Goal: Task Accomplishment & Management: Manage account settings

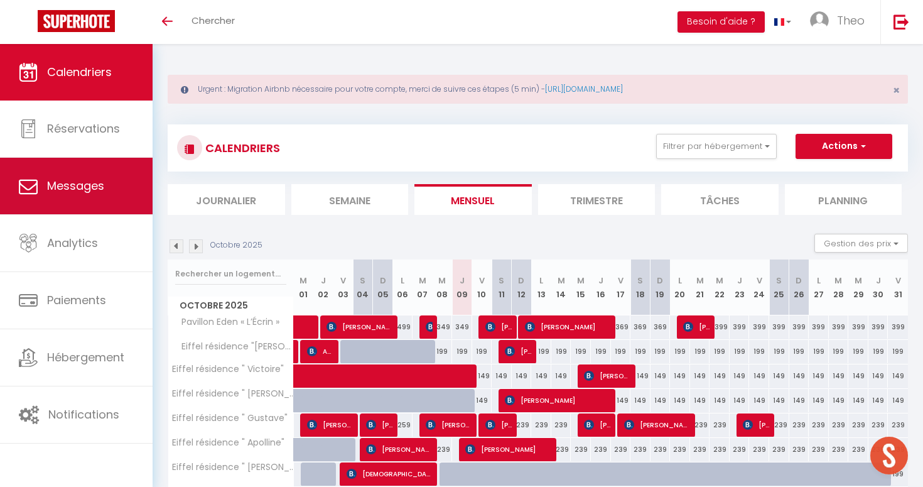
click at [80, 183] on span "Messages" at bounding box center [75, 186] width 57 height 16
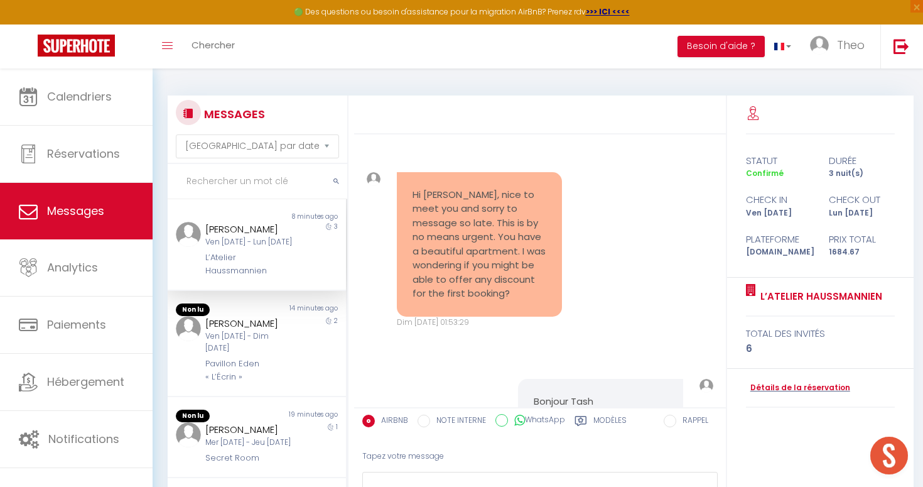
scroll to position [1464, 0]
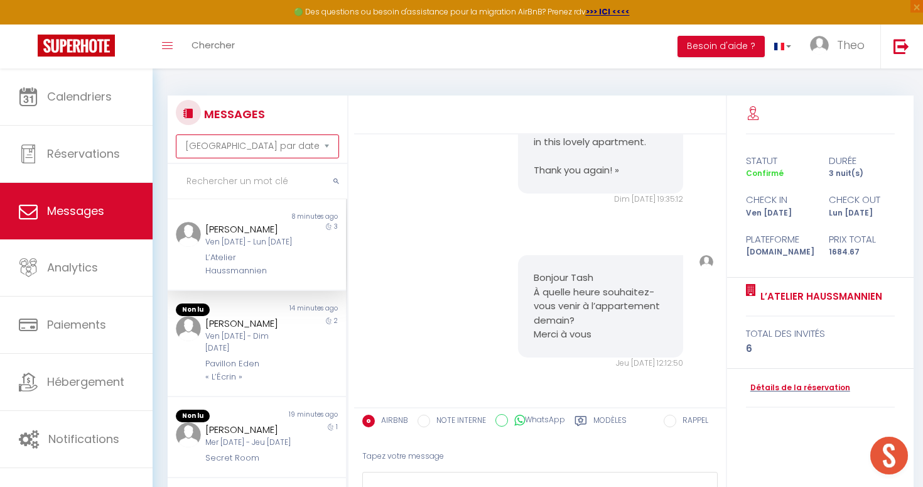
click at [260, 146] on select "[GEOGRAPHIC_DATA] par date de réservation Trier par date de message" at bounding box center [257, 146] width 163 height 24
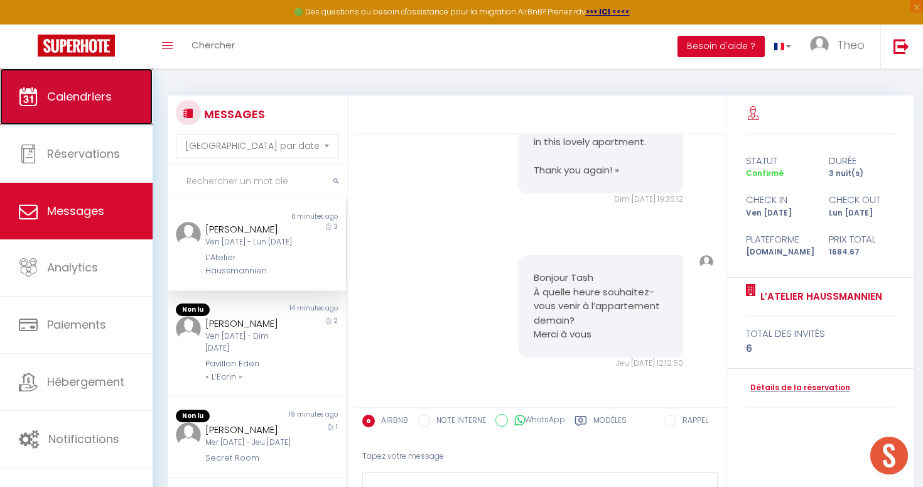
click at [122, 101] on link "Calendriers" at bounding box center [76, 96] width 153 height 57
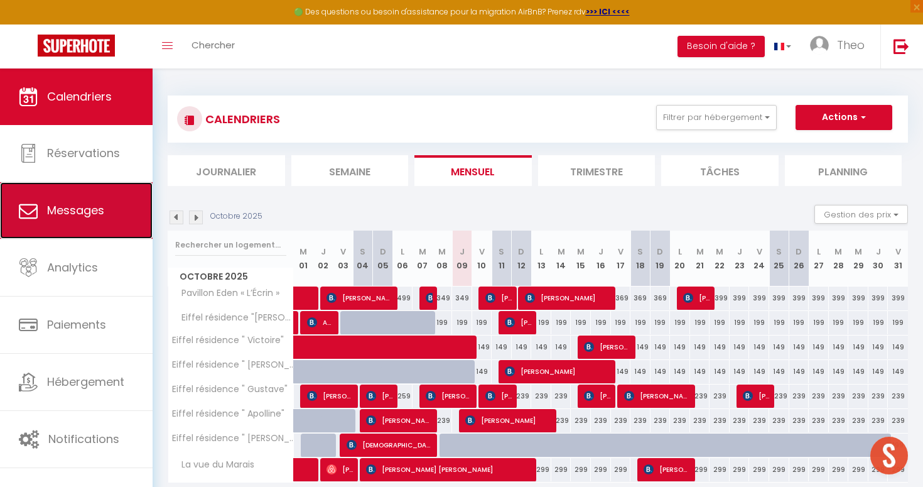
click at [93, 210] on span "Messages" at bounding box center [75, 210] width 57 height 16
select select "message"
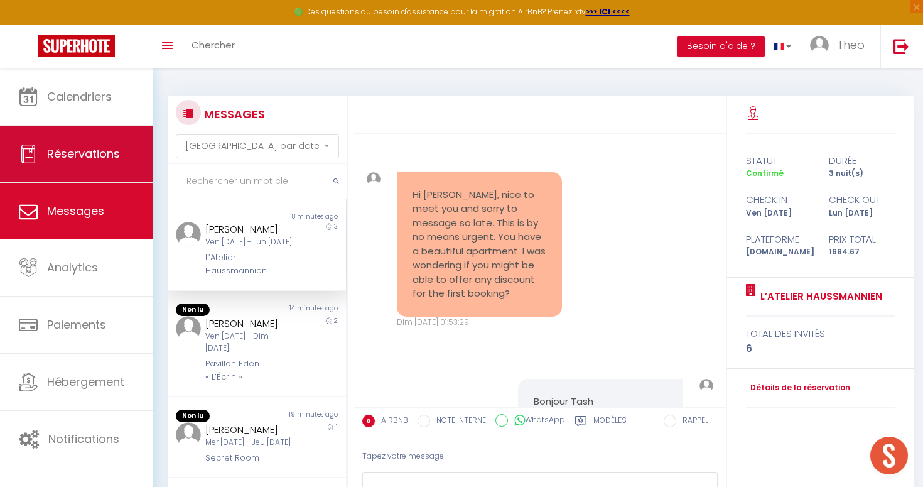
scroll to position [1464, 0]
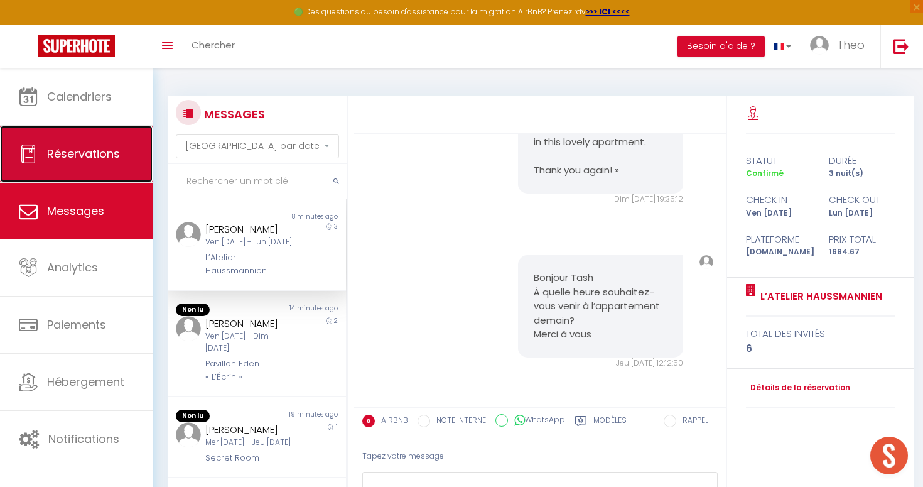
click at [99, 162] on link "Réservations" at bounding box center [76, 154] width 153 height 57
select select "not_cancelled"
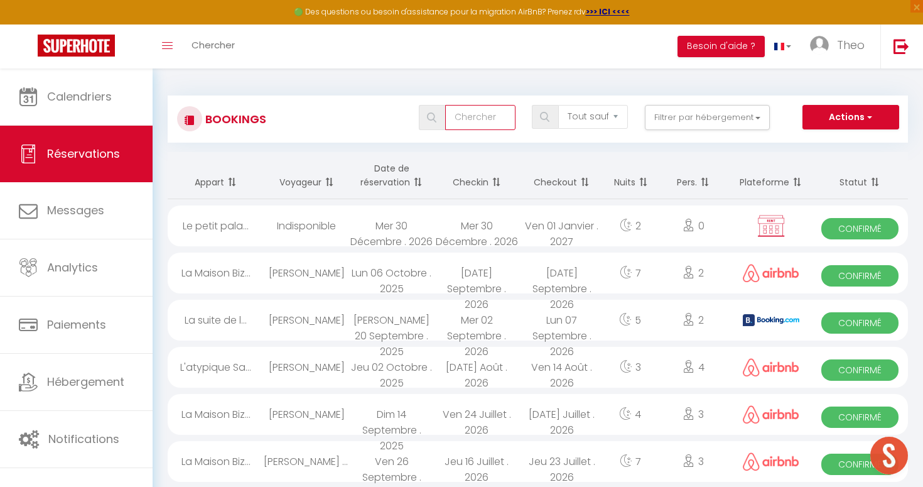
click at [489, 127] on input "text" at bounding box center [480, 117] width 70 height 25
type input "[PERSON_NAME]"
select select
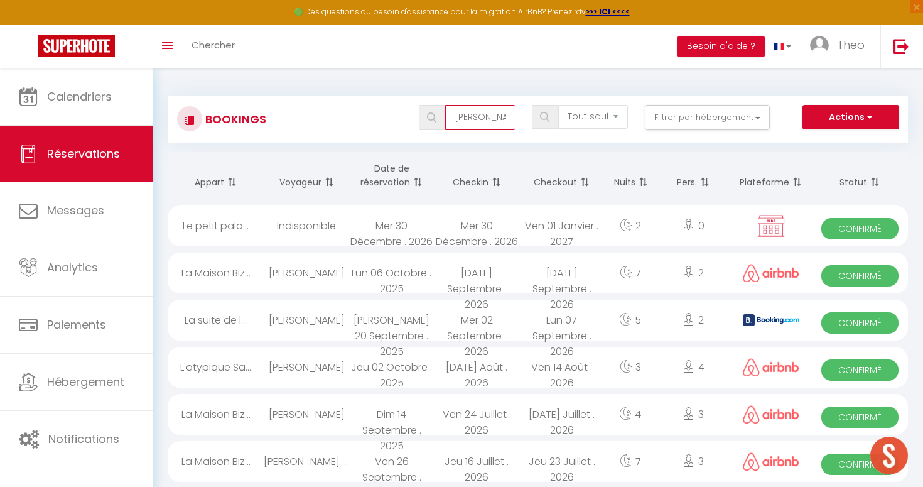
select select
type input "[PERSON_NAME]"
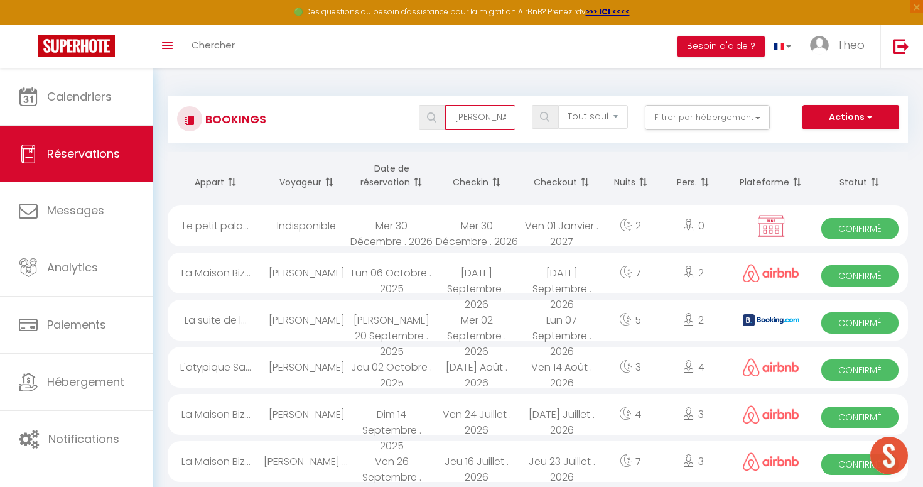
select select
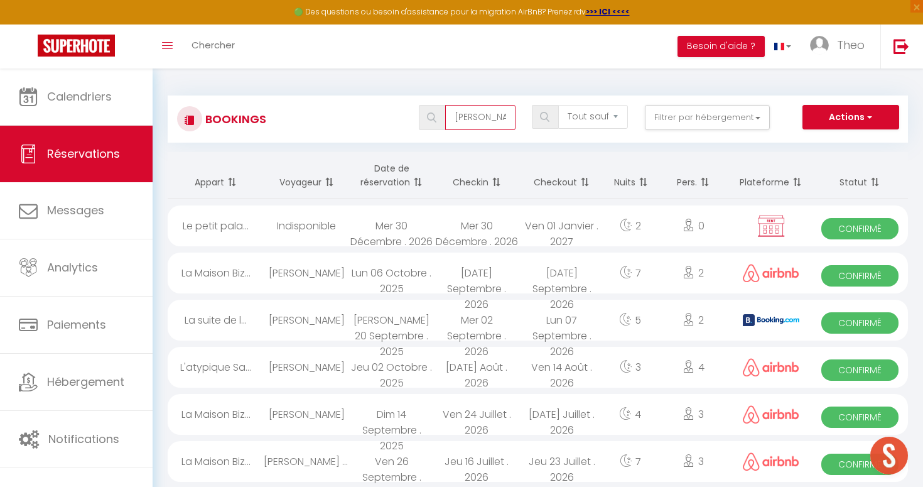
select select
type input "[PERSON_NAME]"
select select
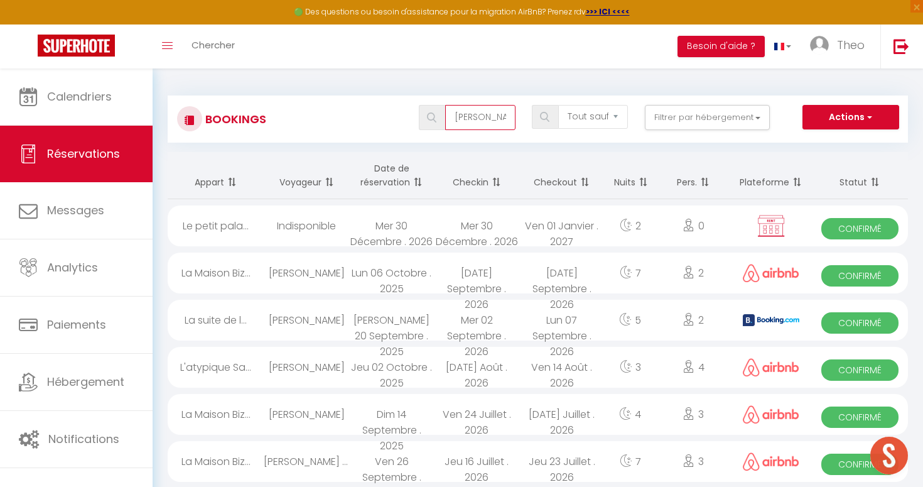
select select
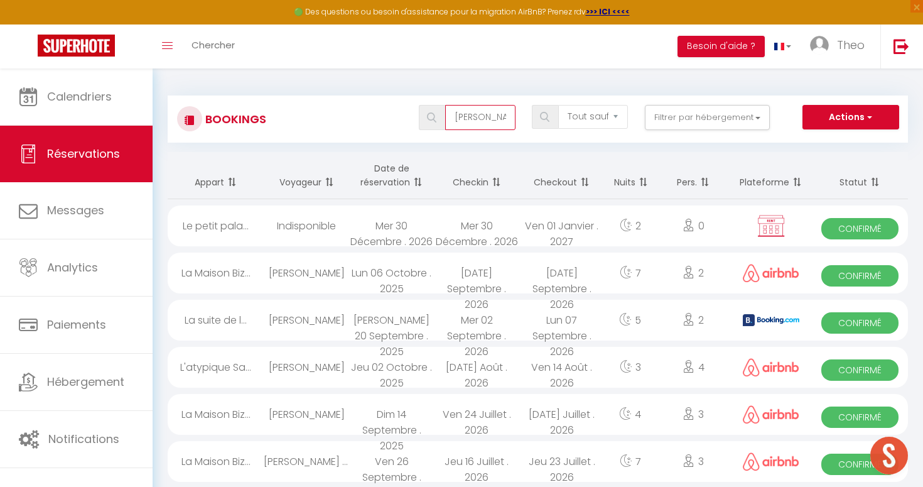
select select
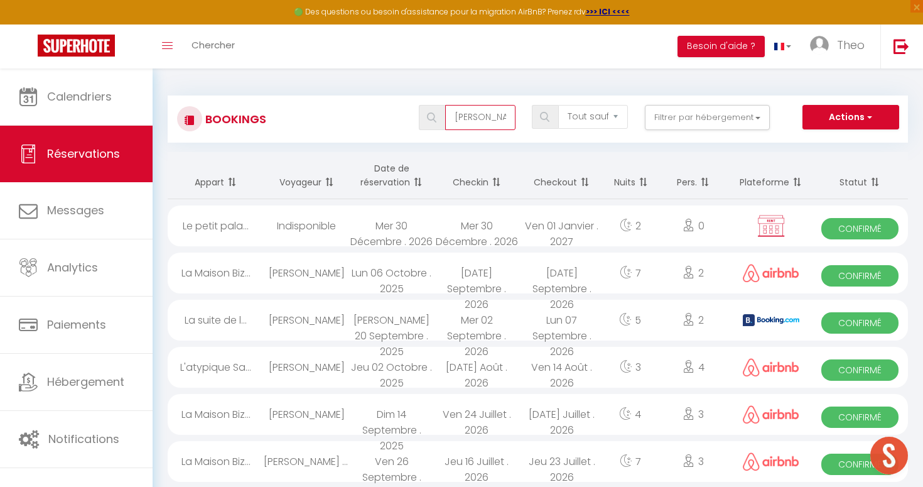
select select
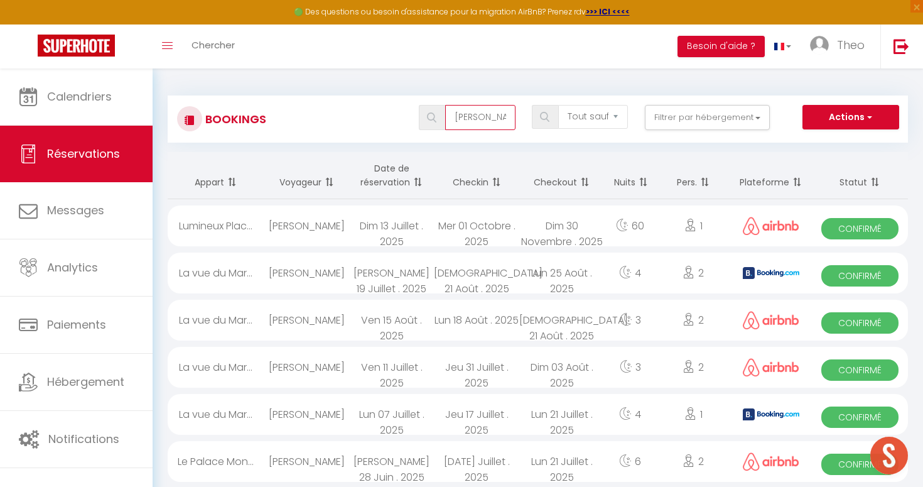
type input "[PERSON_NAME]"
select select
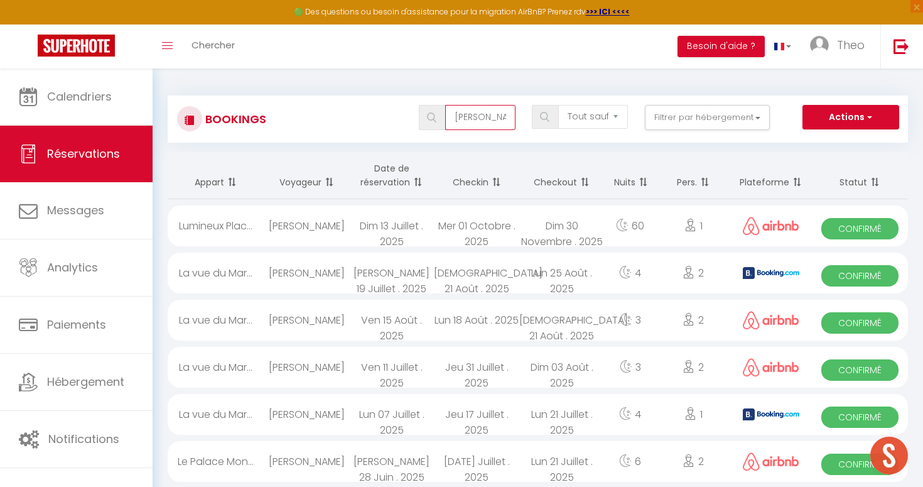
select select
type input "[PERSON_NAME]"
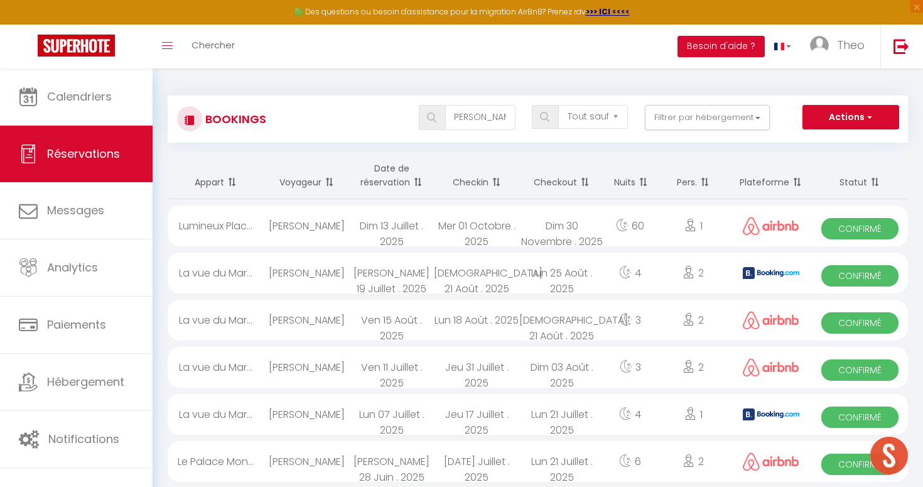
click at [303, 228] on div "[PERSON_NAME]" at bounding box center [306, 225] width 85 height 41
select select "OK"
select select "0"
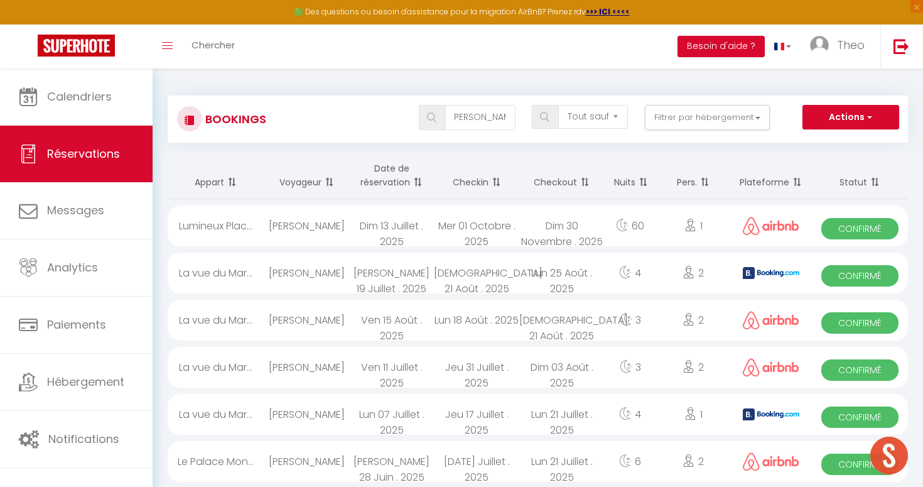
select select "1"
select select
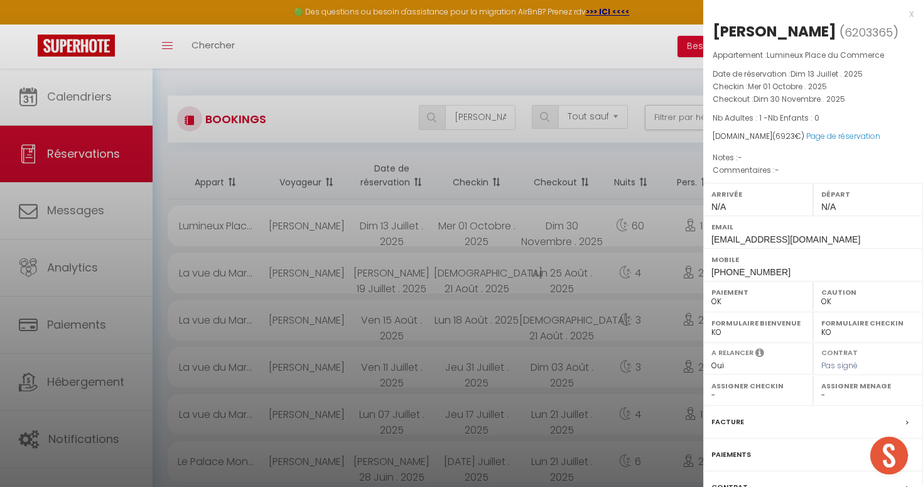
scroll to position [99, 0]
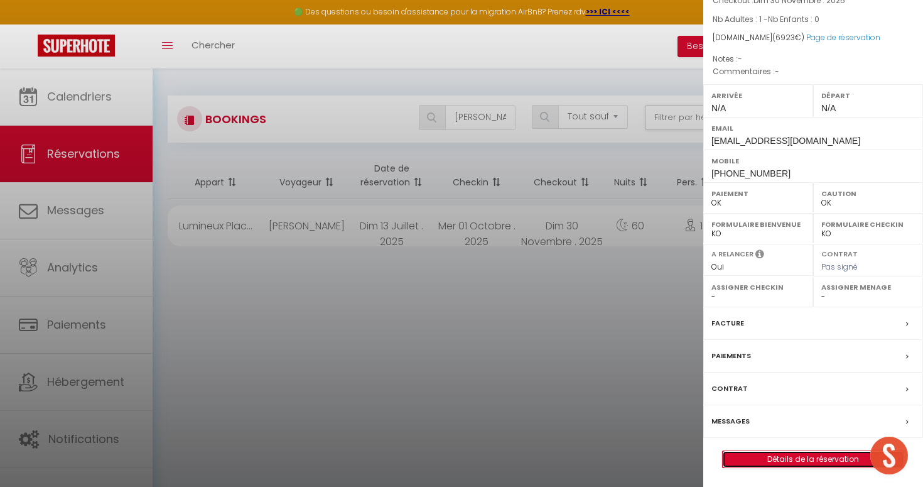
click at [779, 461] on link "Détails de la réservation" at bounding box center [813, 459] width 181 height 16
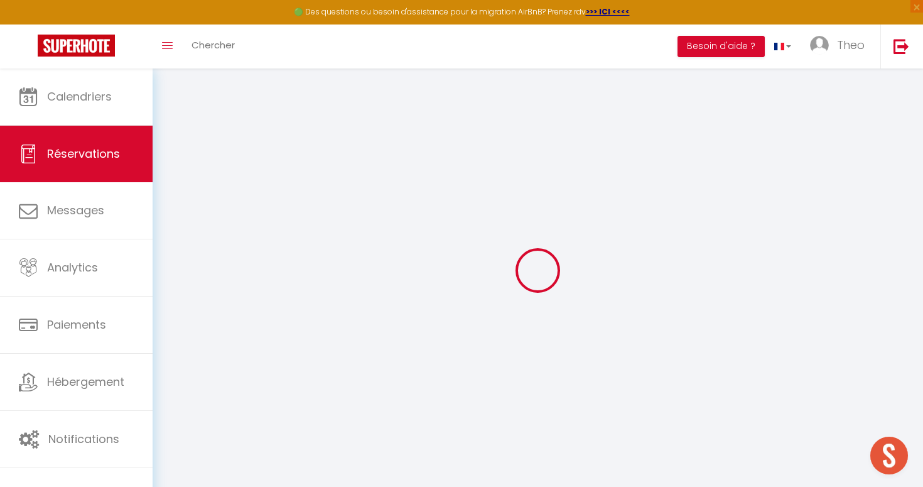
type input "[PERSON_NAME]"
type input "[EMAIL_ADDRESS][DOMAIN_NAME]"
type input "[PHONE_NUMBER]"
select select
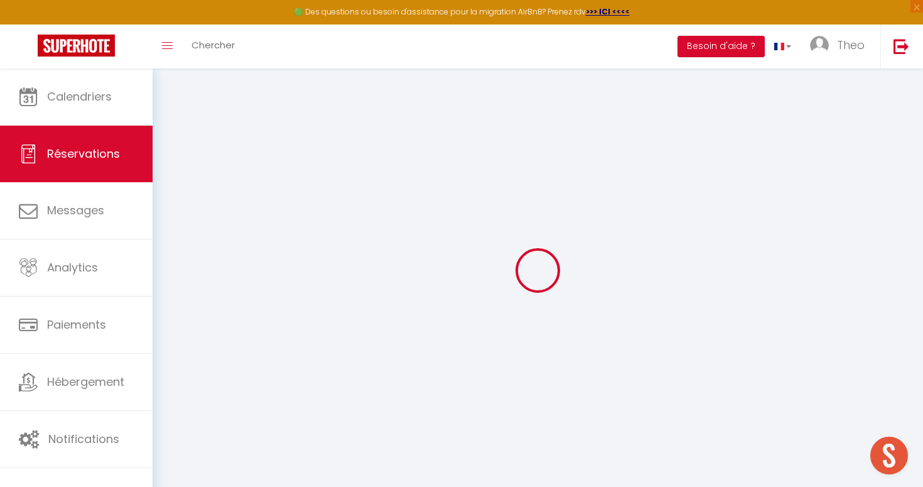
type input "851.53"
select select "56757"
select select "1"
select select
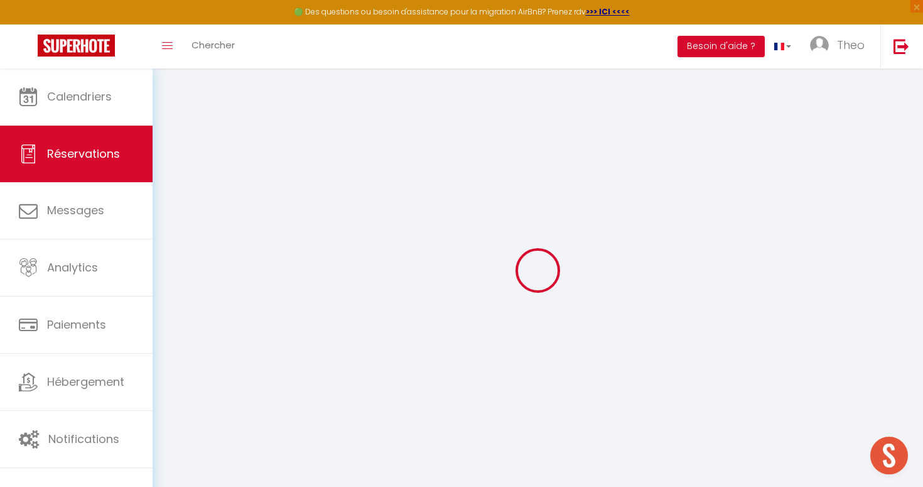
type input "1"
select select "12"
select select
type input "6853"
checkbox input "false"
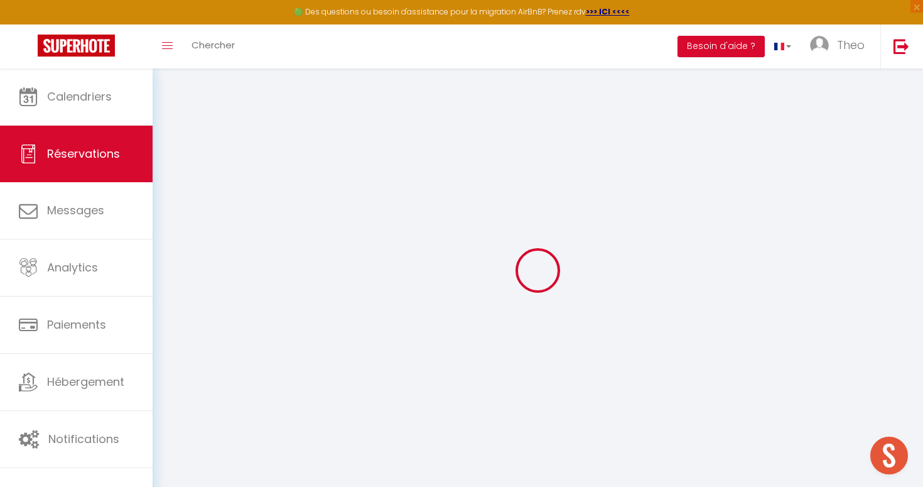
type input "0"
select select "1"
type input "0"
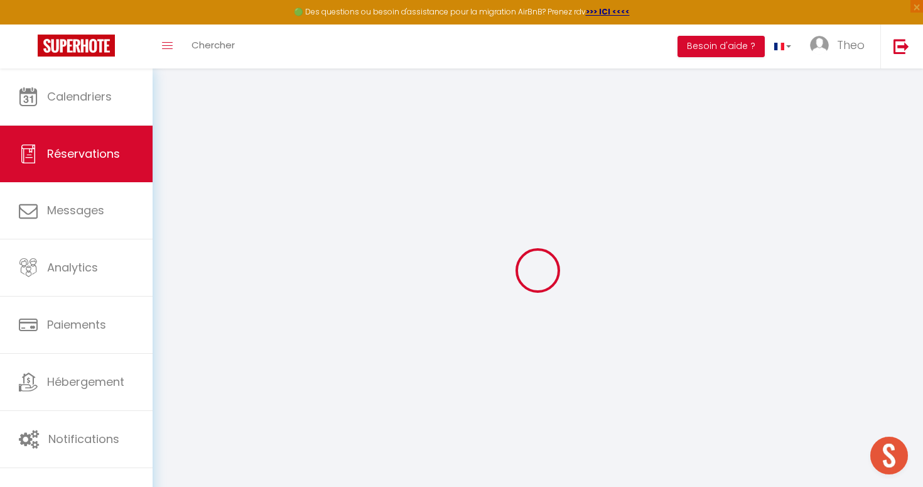
select select
select select "15"
checkbox input "false"
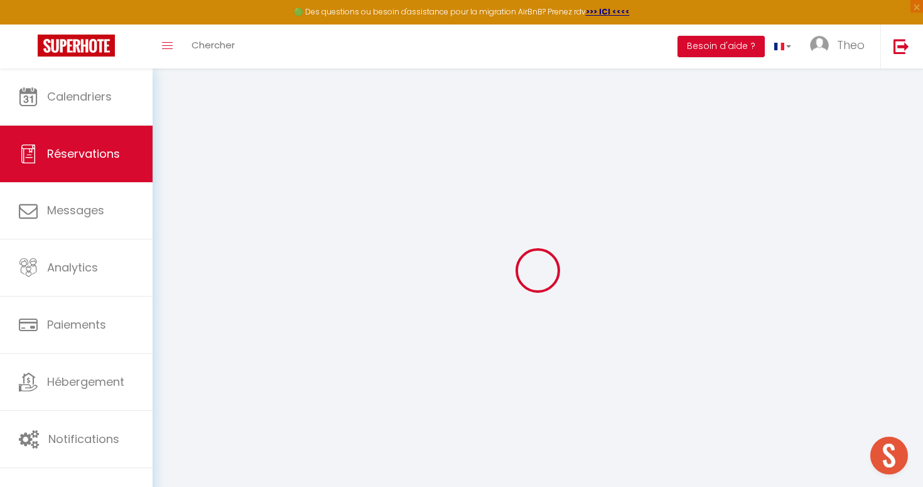
type textarea "isAutoTranslationEnabled=true user=[object Object] viewer=[object Object] heade…"
select select
checkbox input "false"
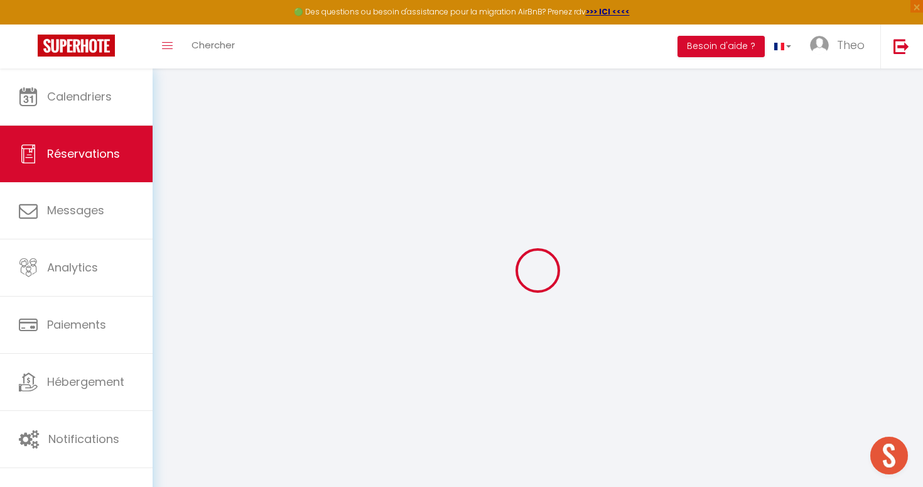
type textarea "isAutoTranslationEnabled=true user=[object Object] viewer=[object Object] heade…"
select select
checkbox input "false"
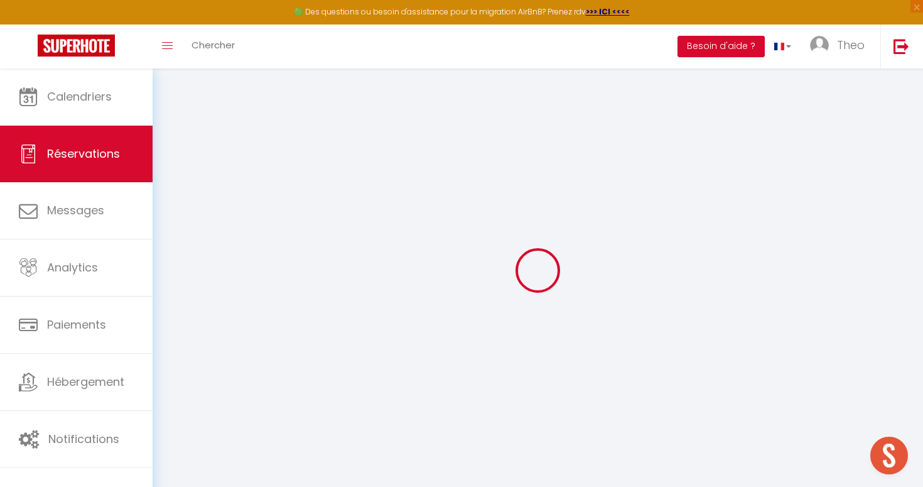
type textarea "isAutoTranslationEnabled=true user=[object Object] viewer=[object Object] heade…"
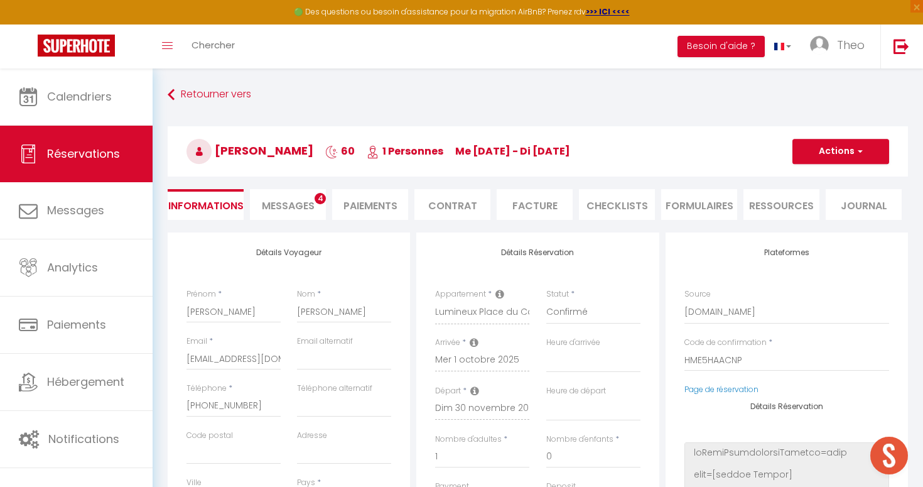
select select
type input "70"
select select
checkbox input "false"
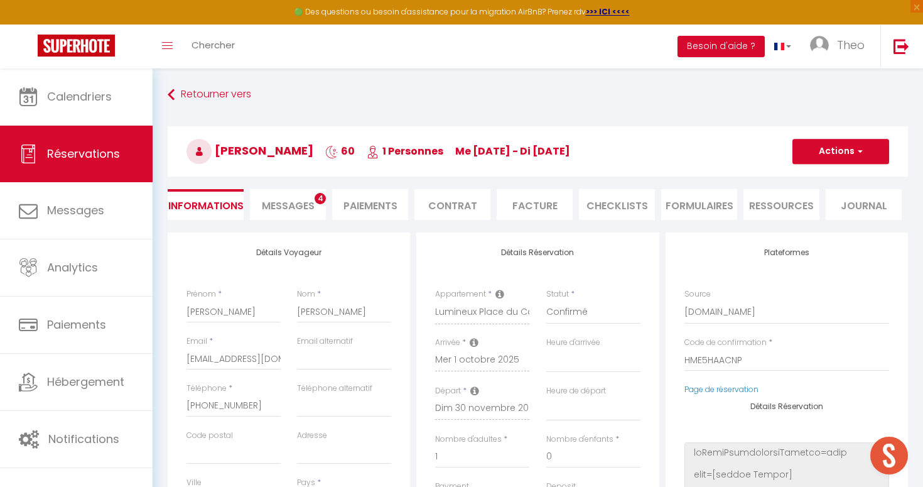
type textarea "isAutoTranslationEnabled=true user=[object Object] viewer=[object Object] heade…"
select select
checkbox input "false"
type textarea "isAutoTranslationEnabled=true user=[object Object] viewer=[object Object] heade…"
select select
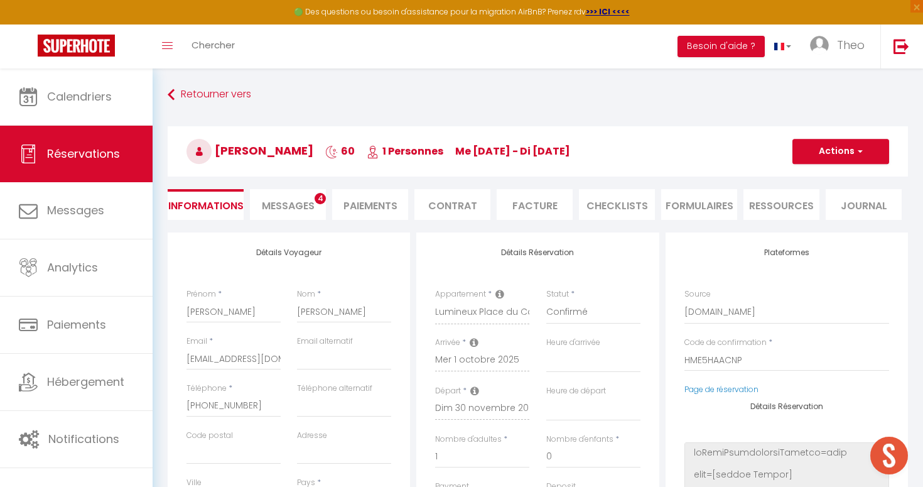
select select
click at [324, 210] on li "Messages 4" at bounding box center [288, 204] width 76 height 31
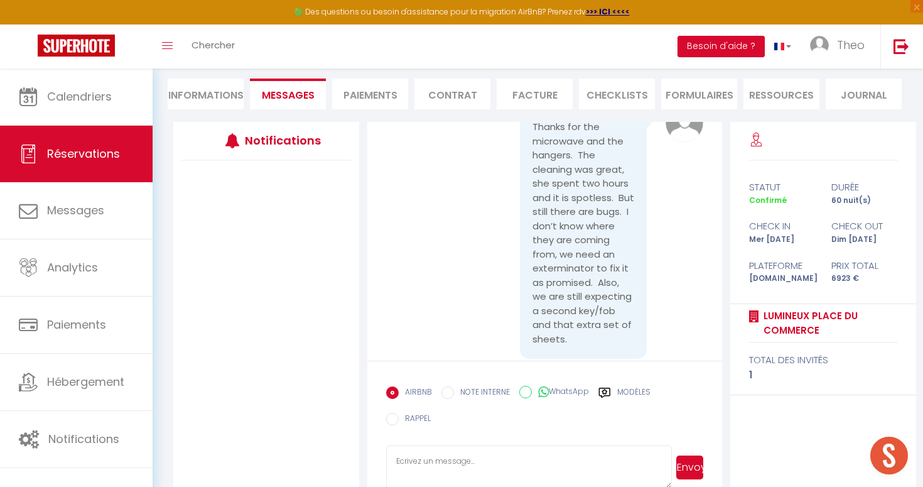
scroll to position [3470, 0]
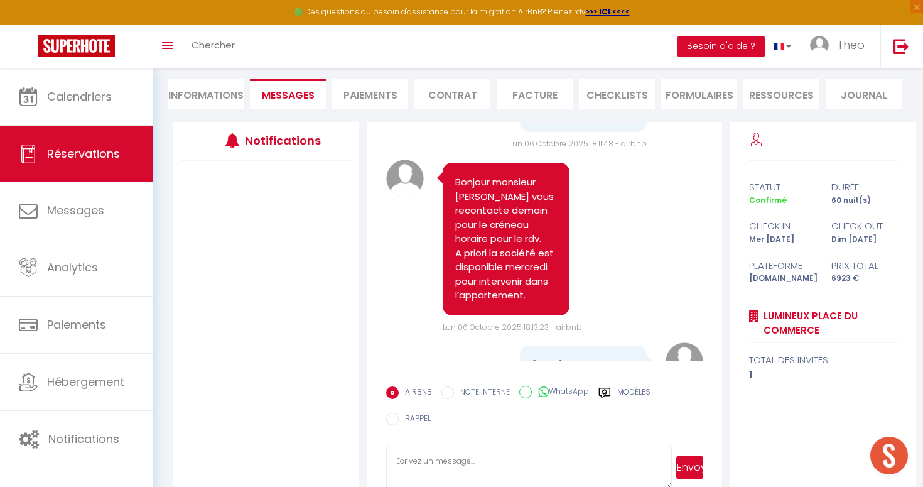
select select
type textarea "isAutoTranslationEnabled=true user=[object Object] viewer=[object Object] heade…"
select select
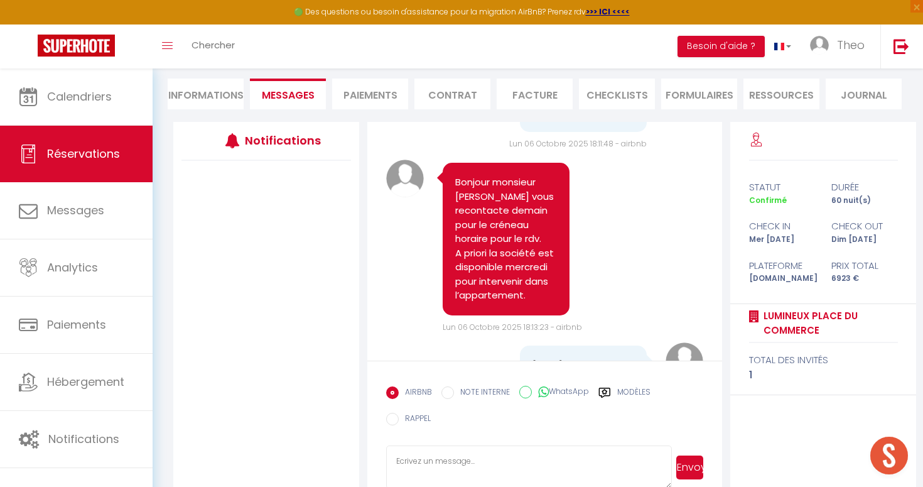
select select
type textarea "isAutoTranslationEnabled=true user=[object Object] viewer=[object Object] heade…"
click at [213, 95] on li "Informations" at bounding box center [206, 93] width 76 height 31
select select
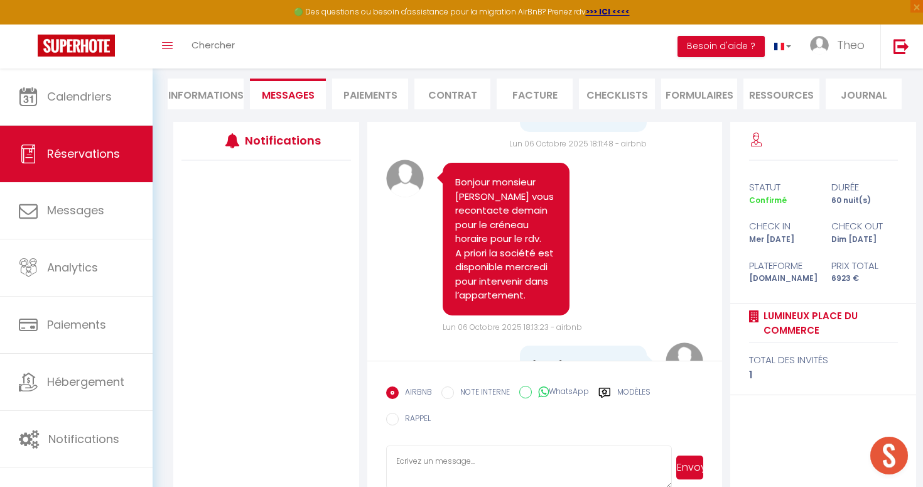
select select
type textarea "isAutoTranslationEnabled=true user=[object Object] viewer=[object Object] heade…"
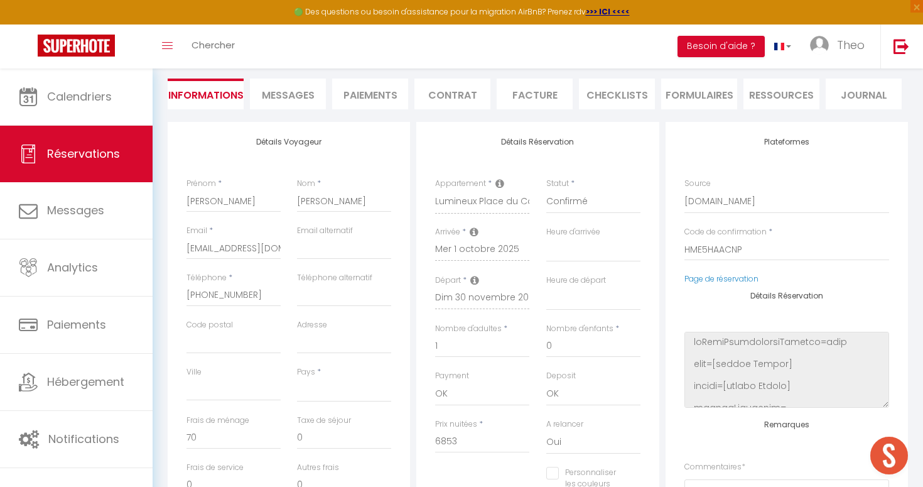
select select
type textarea "isAutoTranslationEnabled=true user=[object Object] viewer=[object Object] heade…"
checkbox input "false"
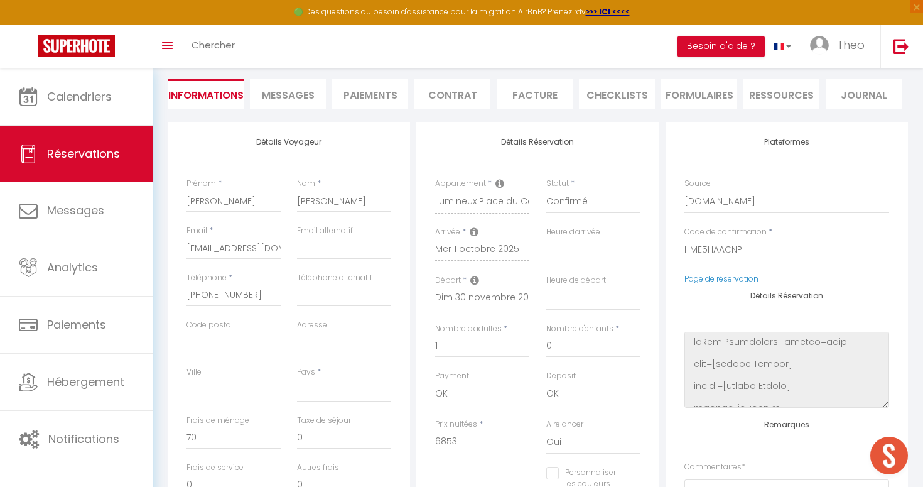
select select
type textarea "isAutoTranslationEnabled=true user=[object Object] viewer=[object Object] heade…"
checkbox input "false"
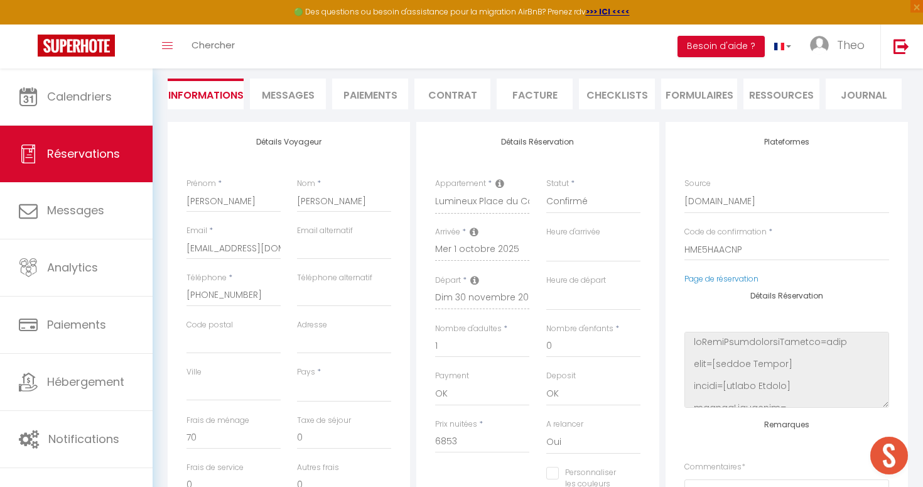
select select
type textarea "isAutoTranslationEnabled=true user=[object Object] viewer=[object Object] heade…"
checkbox input "false"
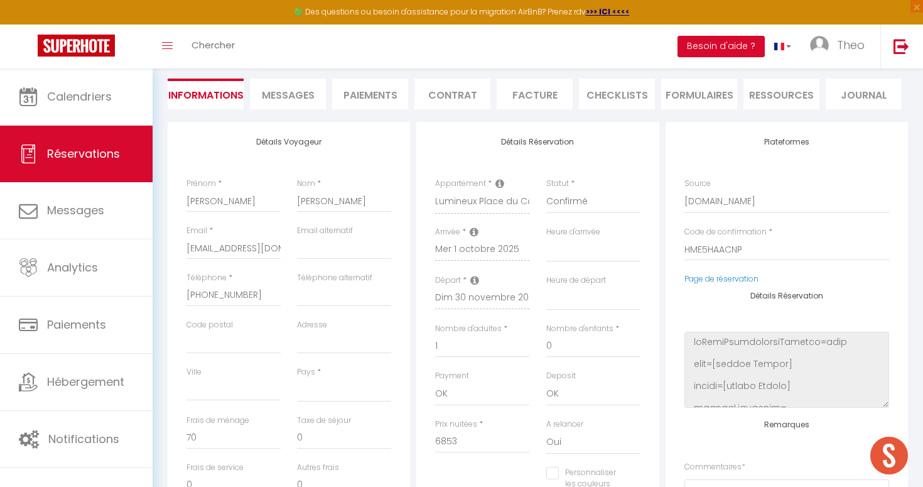
select select
type textarea "isAutoTranslationEnabled=true user=[object Object] viewer=[object Object] heade…"
checkbox input "false"
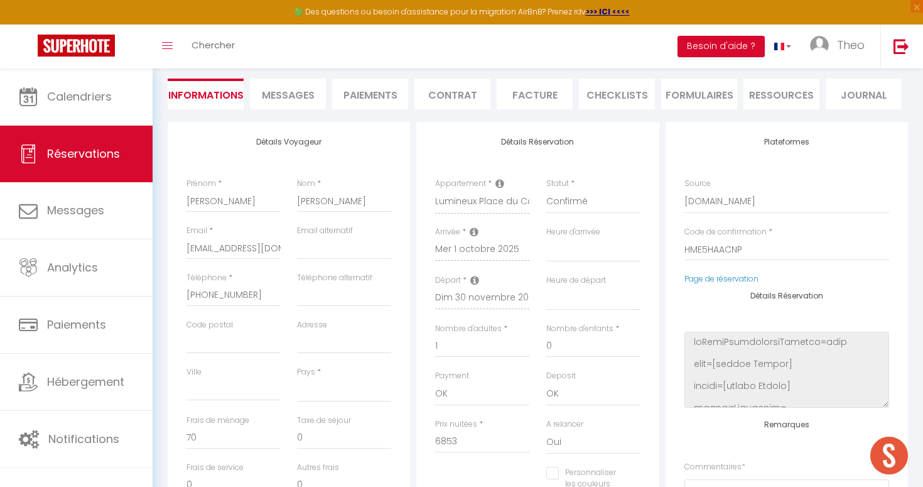
select select
type textarea "isAutoTranslationEnabled=true user=[object Object] viewer=[object Object] heade…"
checkbox input "false"
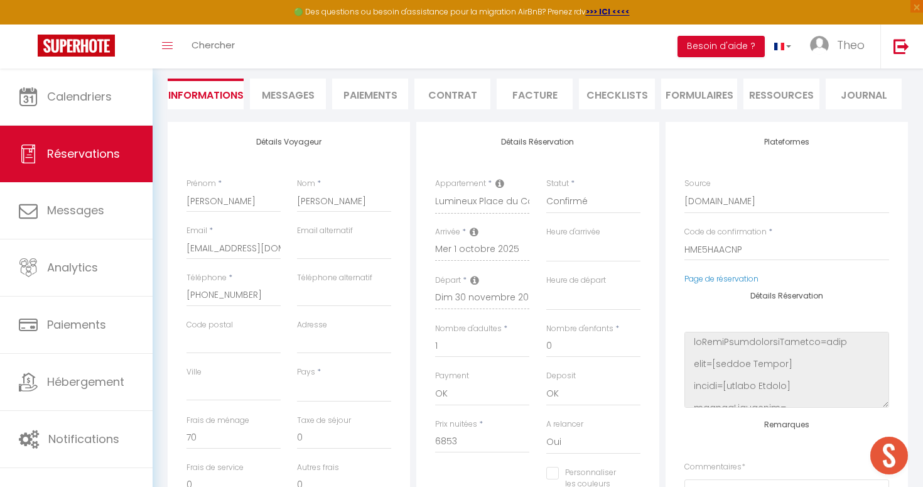
select select
type textarea "isAutoTranslationEnabled=true user=[object Object] viewer=[object Object] heade…"
checkbox input "false"
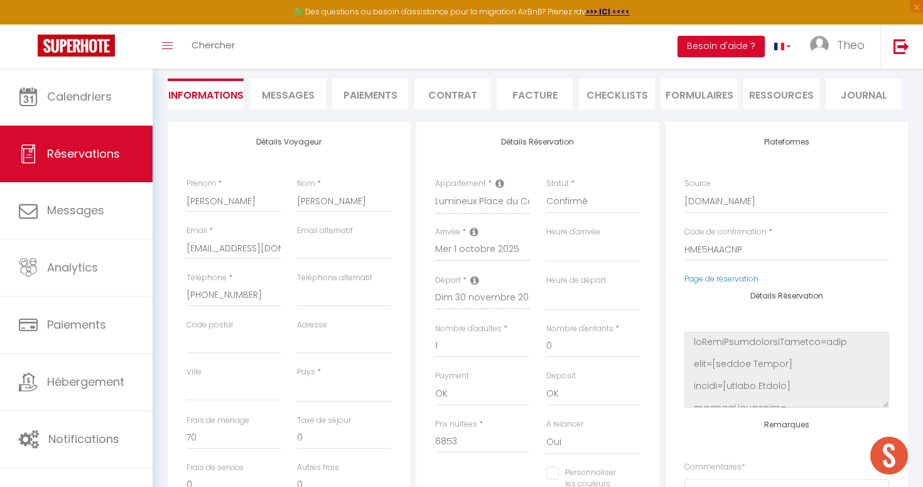
click at [303, 97] on span "Messages" at bounding box center [288, 95] width 53 height 14
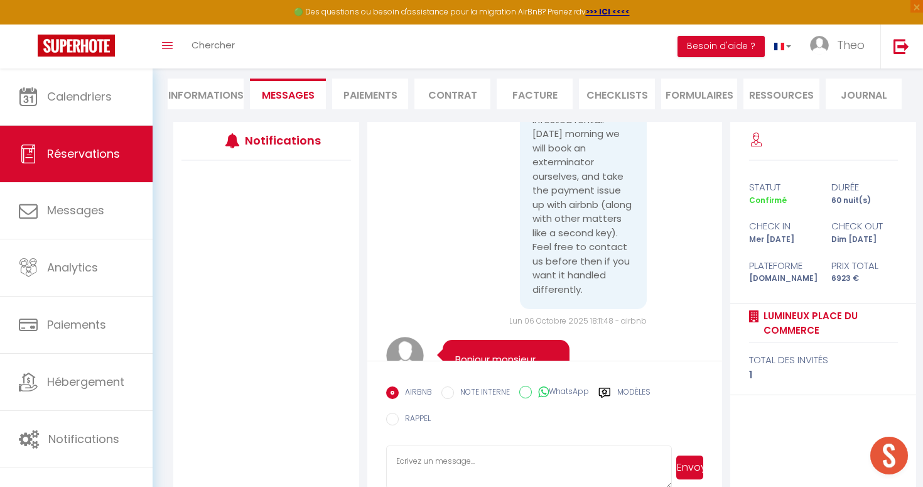
scroll to position [3470, 0]
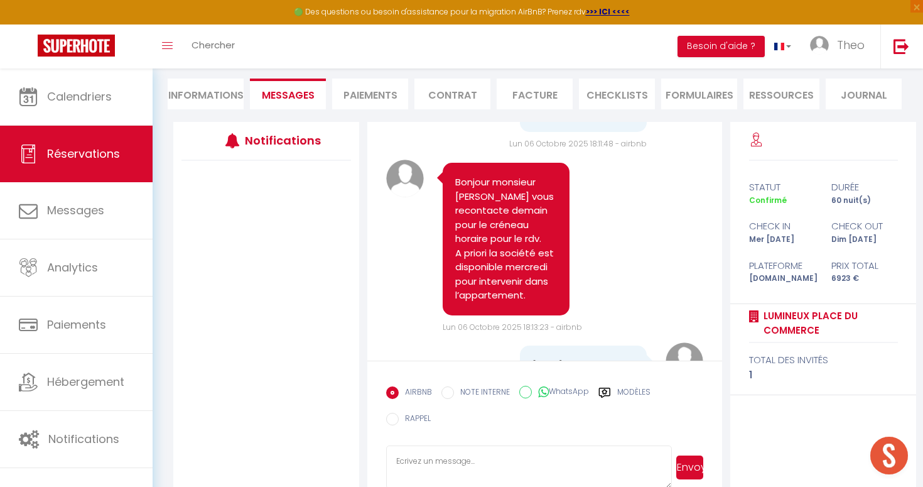
click at [199, 97] on li "Informations" at bounding box center [206, 93] width 76 height 31
select select
type textarea "isAutoTranslationEnabled=true user=[object Object] viewer=[object Object] heade…"
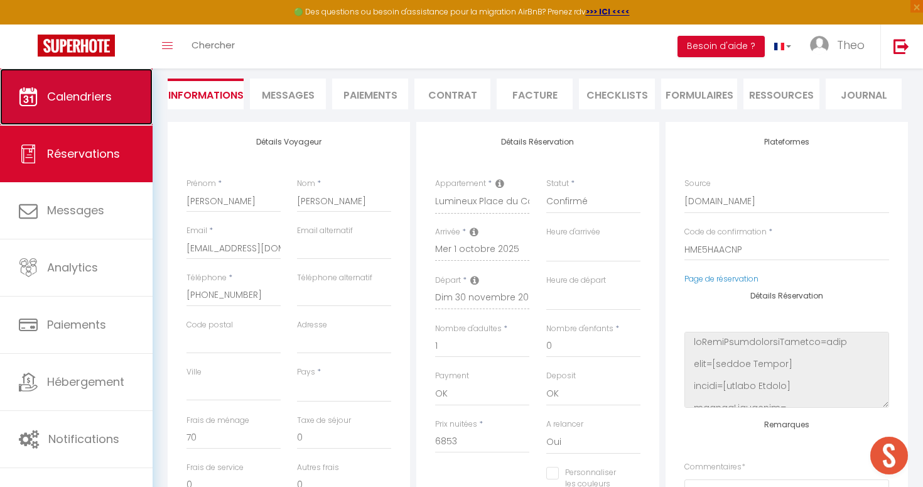
click at [90, 72] on link "Calendriers" at bounding box center [76, 96] width 153 height 57
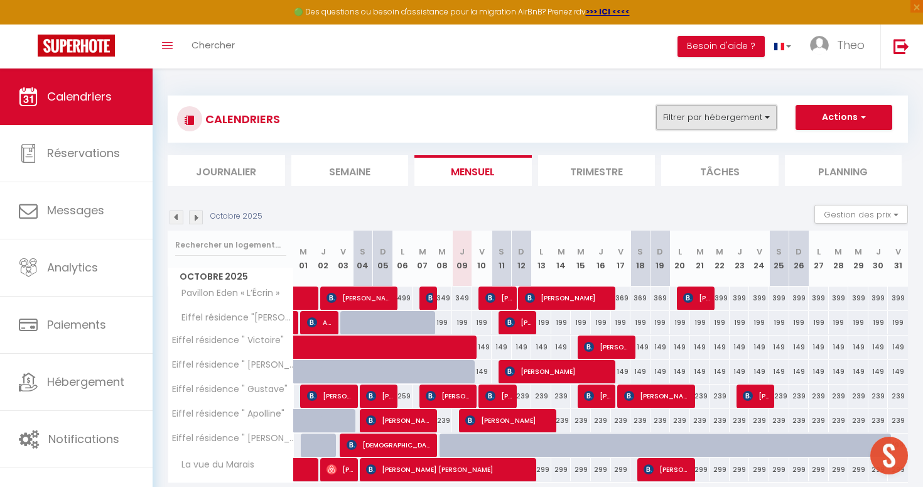
click at [747, 119] on button "Filtrer par hébergement" at bounding box center [716, 117] width 121 height 25
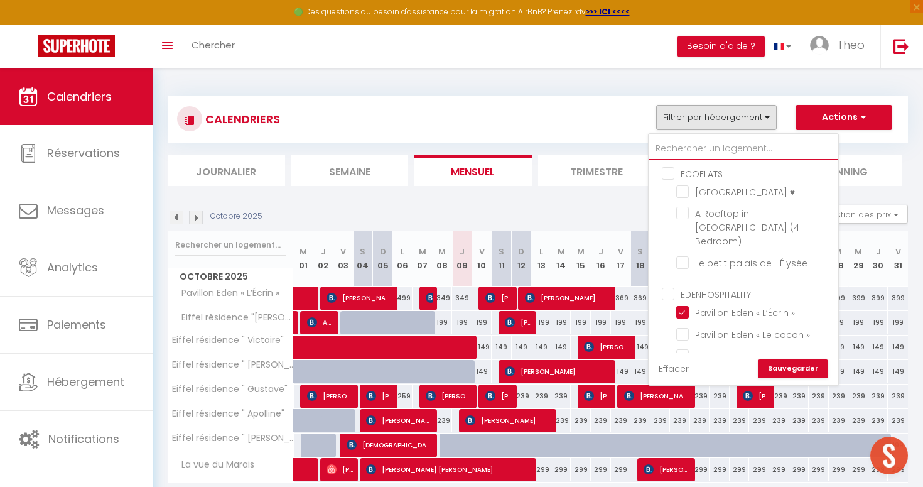
click at [721, 138] on input "text" at bounding box center [743, 149] width 188 height 23
type input "l"
checkbox input "false"
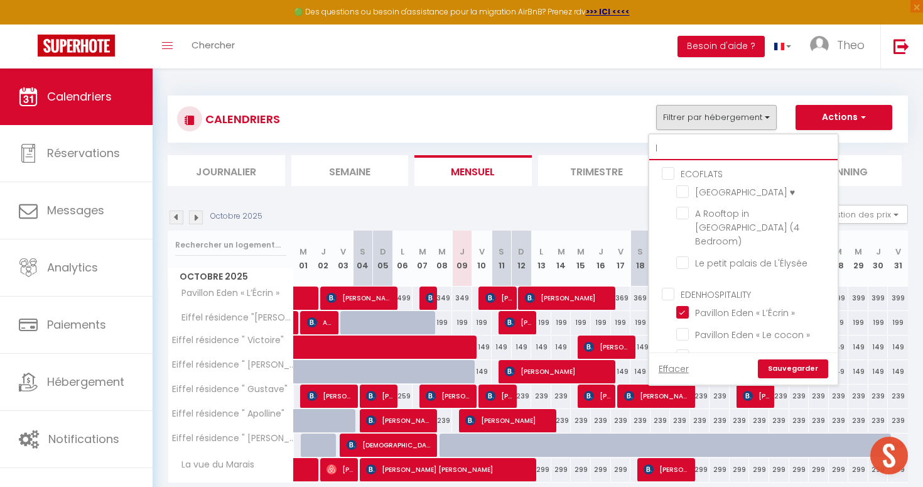
checkbox input "false"
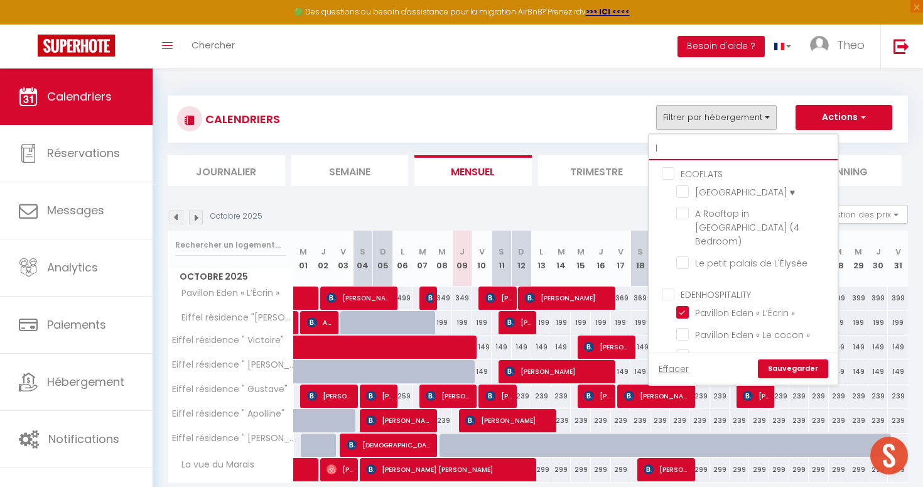
checkbox input "false"
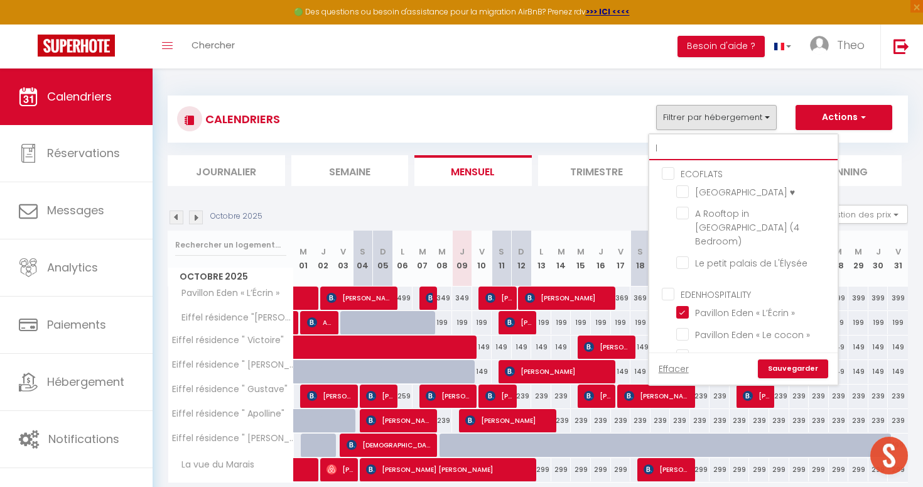
checkbox input "true"
checkbox input "false"
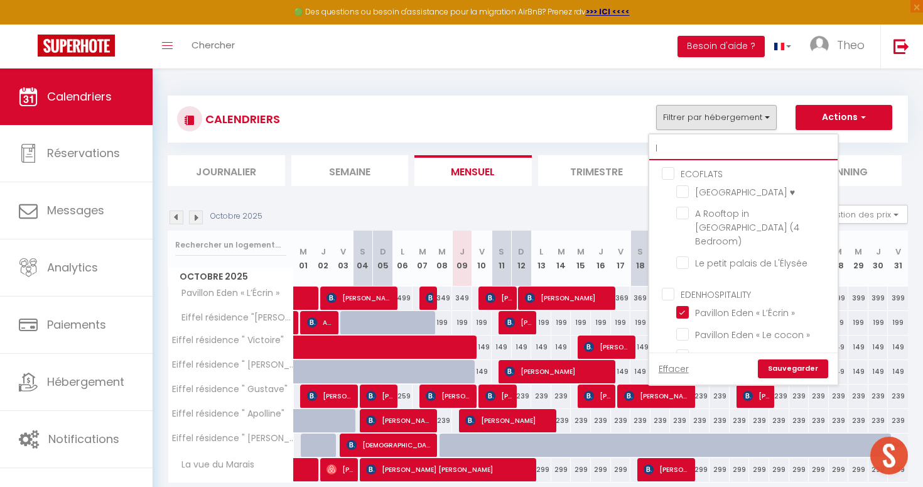
checkbox input "false"
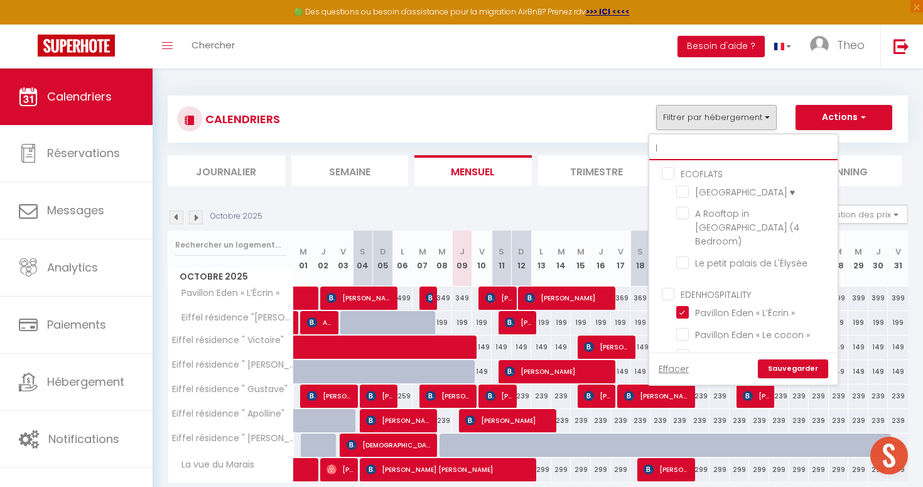
checkbox input "false"
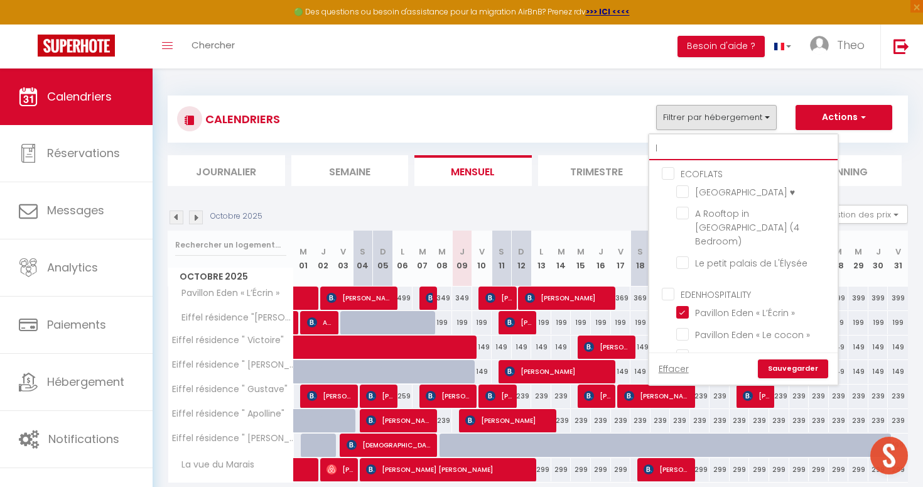
checkbox input "false"
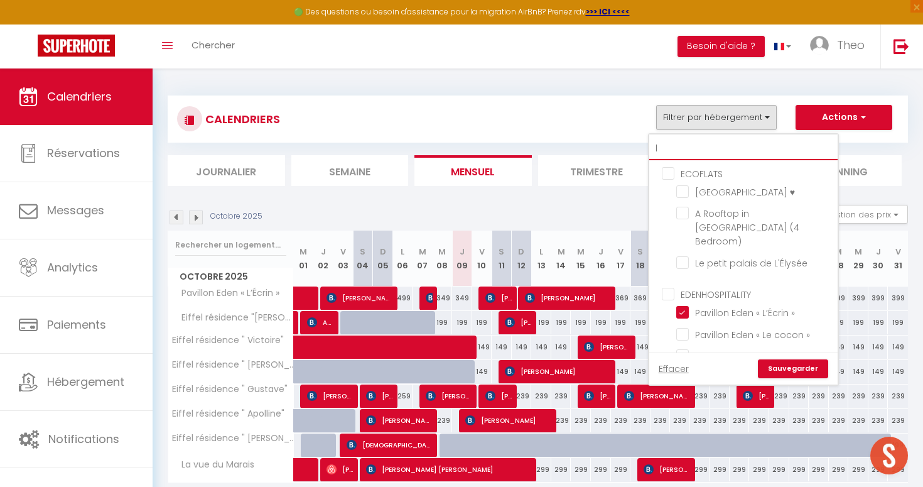
checkbox input "false"
checkbox input "true"
checkbox input "false"
checkbox input "true"
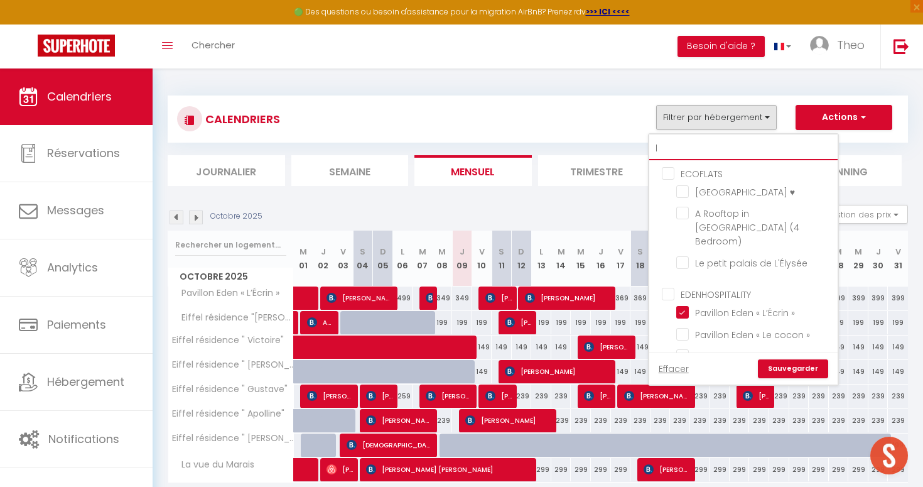
checkbox input "false"
checkbox input "true"
checkbox input "false"
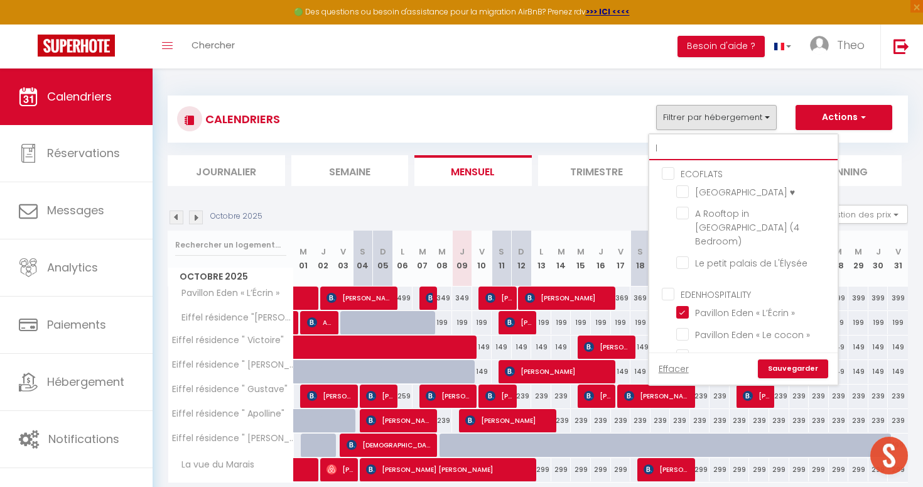
checkbox input "false"
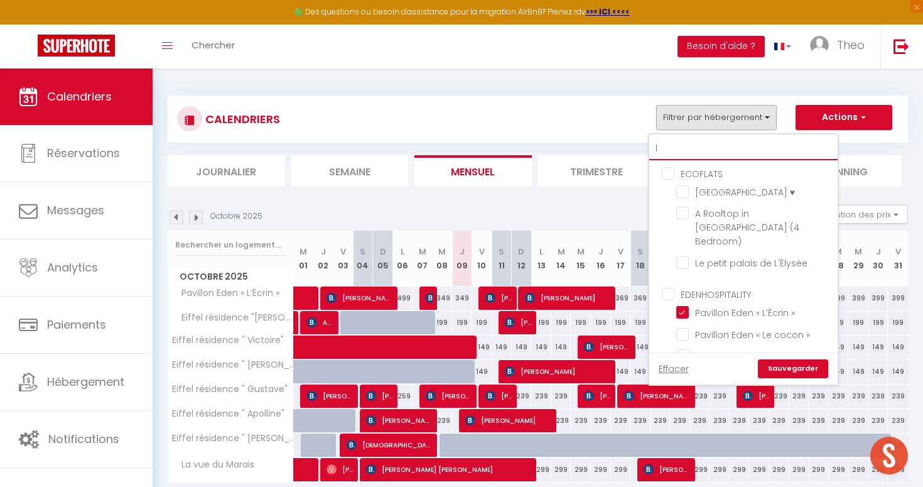
checkbox input "false"
type input "lu"
checkbox input "false"
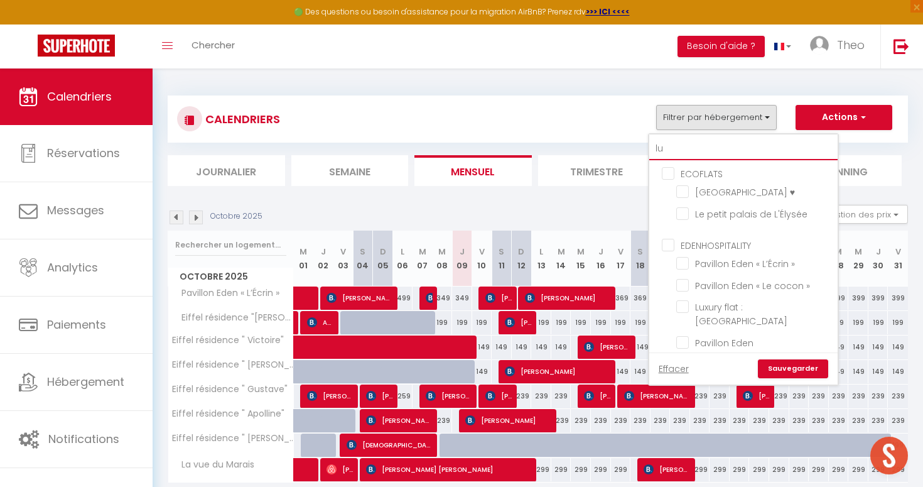
checkbox input "false"
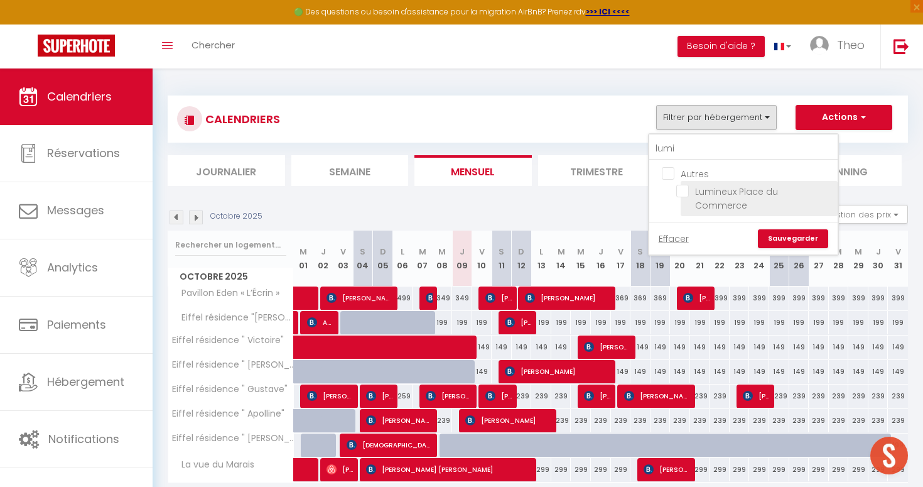
click at [681, 191] on input "Lumineux Place du Commerce" at bounding box center [754, 191] width 157 height 13
click at [791, 229] on link "Sauvegarder" at bounding box center [793, 238] width 70 height 19
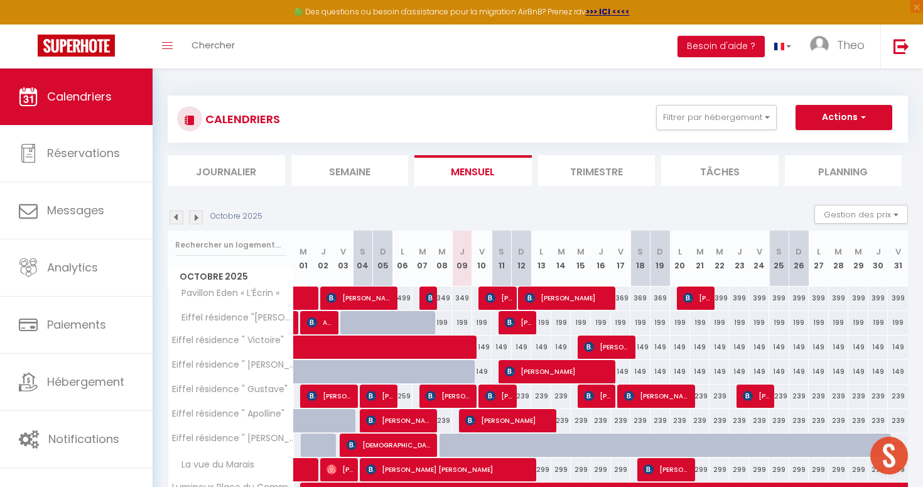
scroll to position [72, 0]
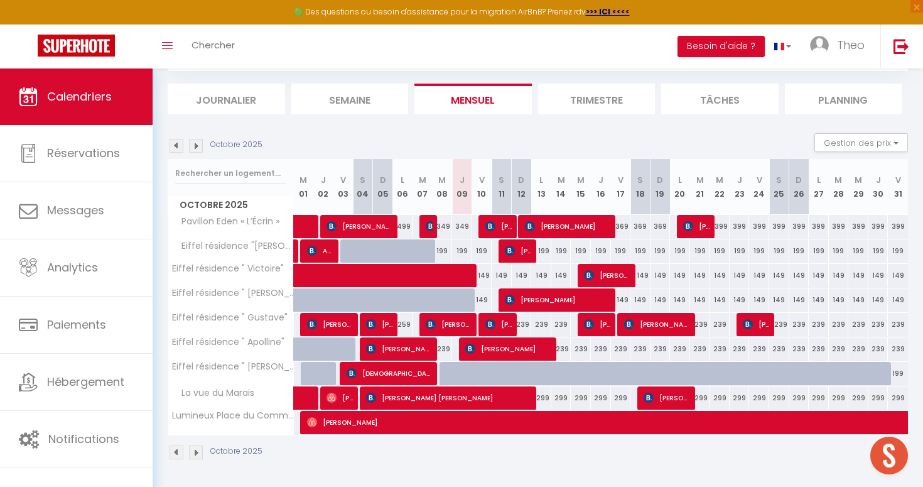
click at [194, 149] on img at bounding box center [196, 146] width 14 height 14
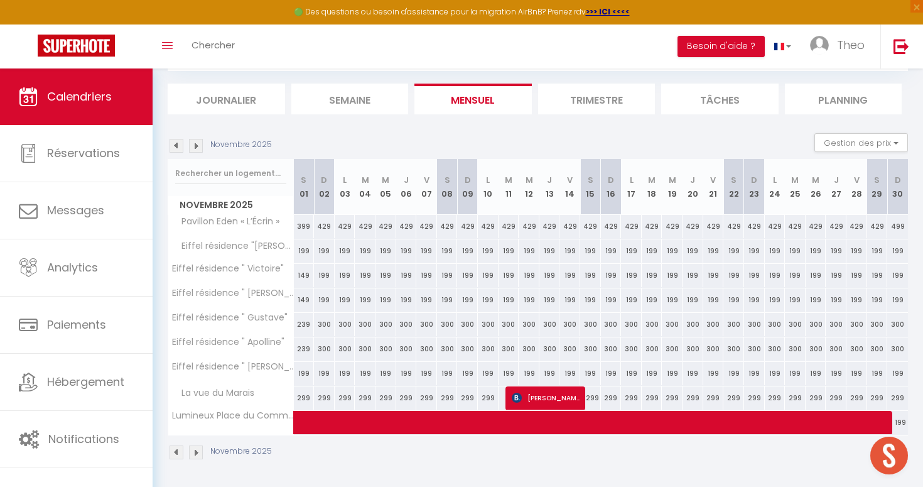
click at [194, 149] on img at bounding box center [196, 146] width 14 height 14
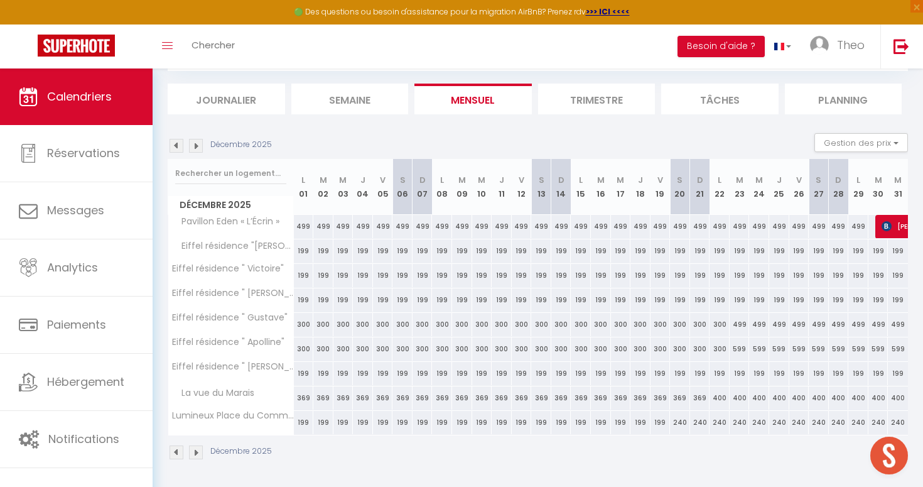
click at [194, 149] on img at bounding box center [196, 146] width 14 height 14
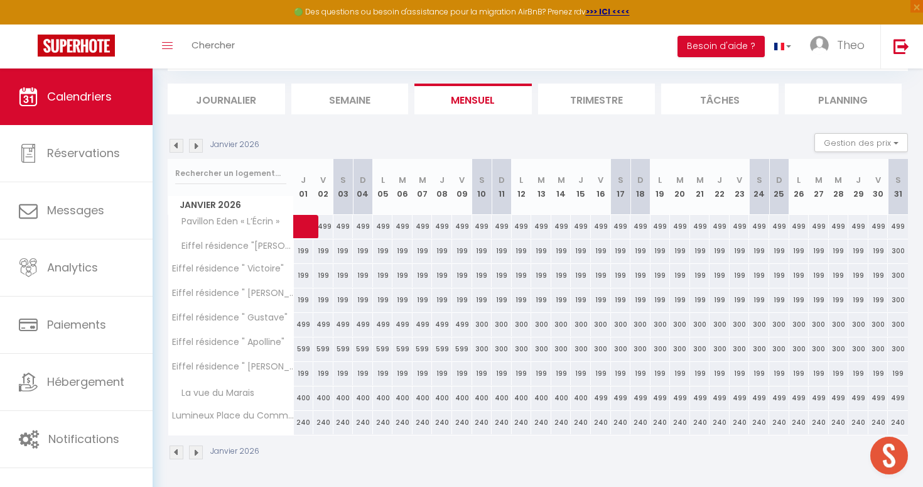
click at [194, 149] on img at bounding box center [196, 146] width 14 height 14
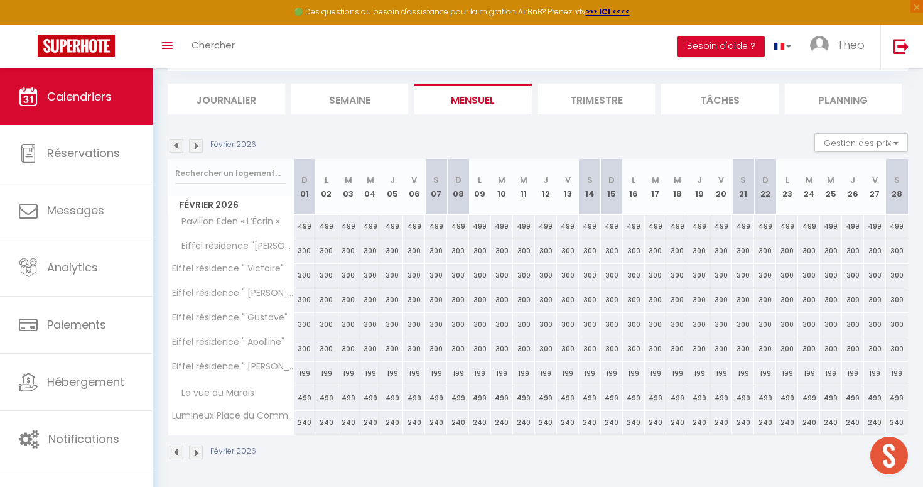
click at [194, 149] on img at bounding box center [196, 146] width 14 height 14
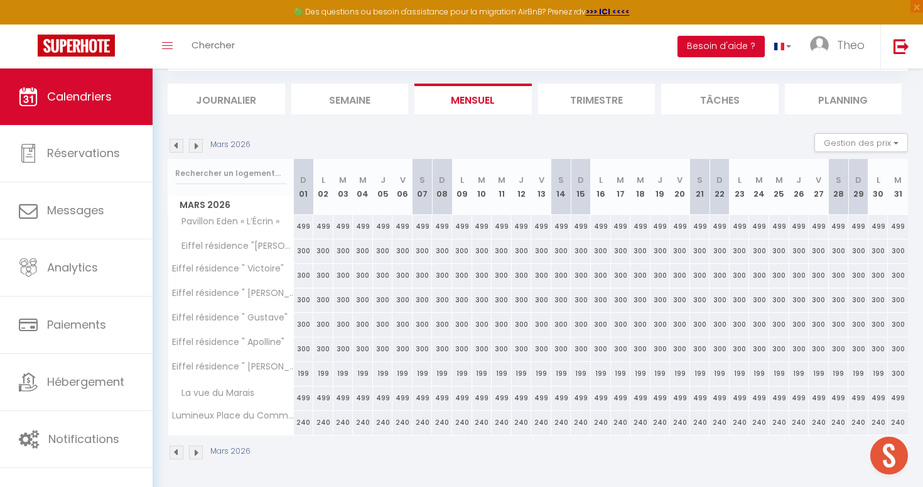
click at [194, 149] on img at bounding box center [196, 146] width 14 height 14
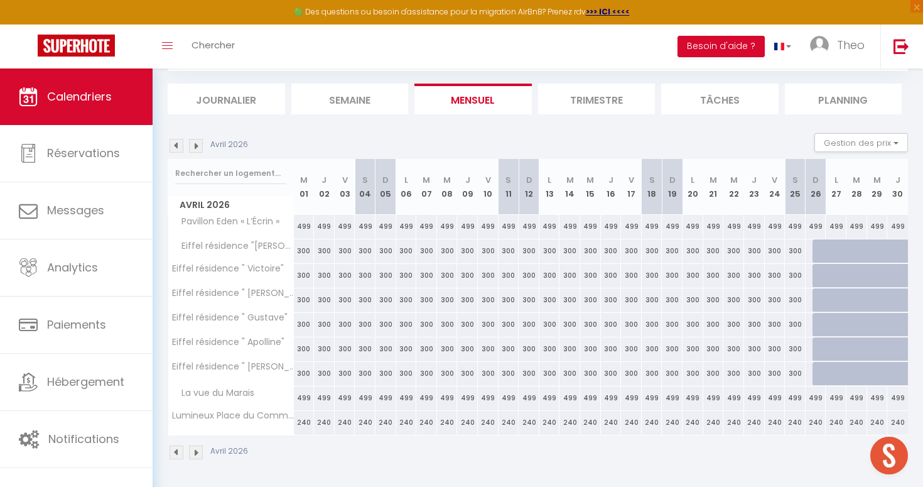
click at [194, 149] on img at bounding box center [196, 146] width 14 height 14
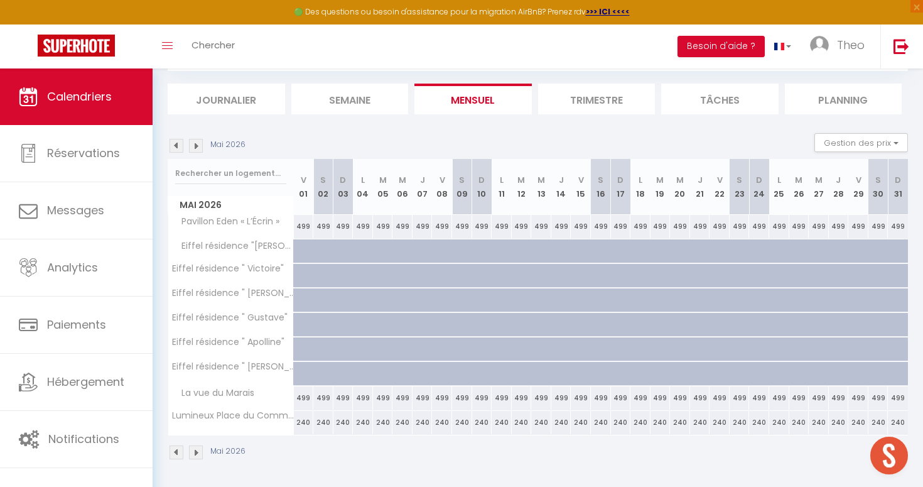
click at [181, 146] on img at bounding box center [177, 146] width 14 height 14
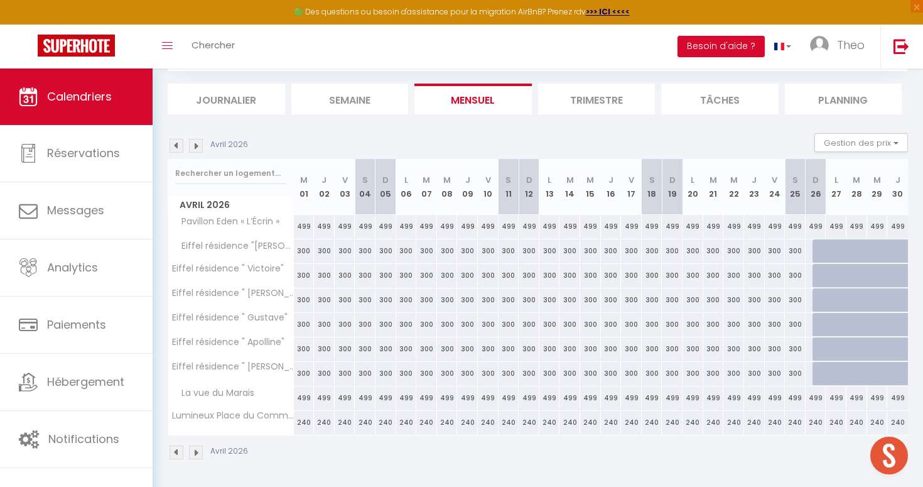
click at [177, 148] on img at bounding box center [177, 146] width 14 height 14
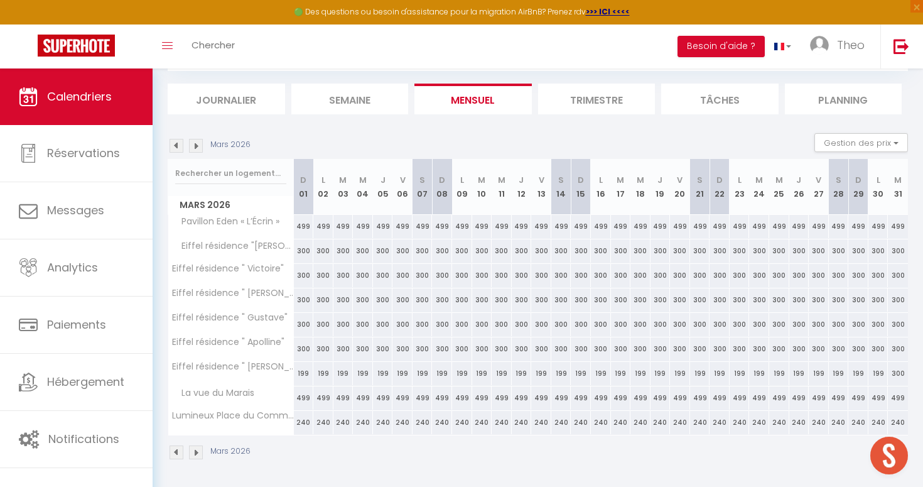
click at [177, 148] on img at bounding box center [177, 146] width 14 height 14
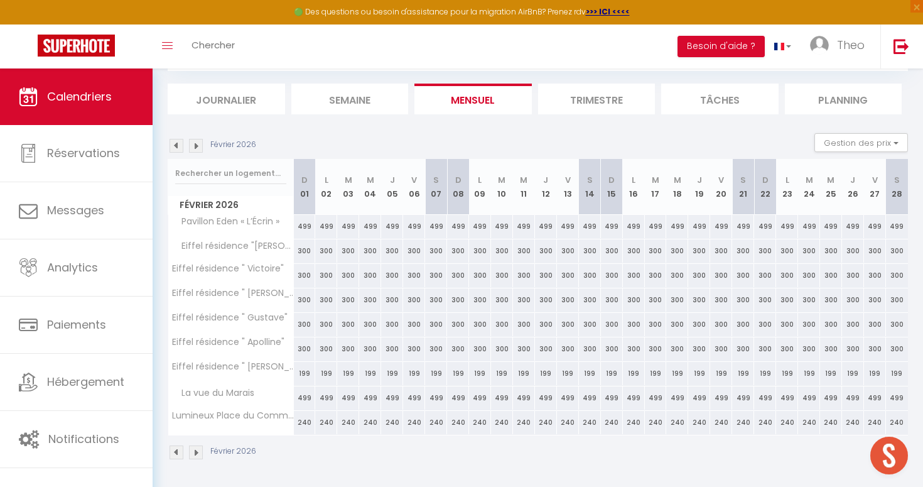
click at [177, 148] on img at bounding box center [177, 146] width 14 height 14
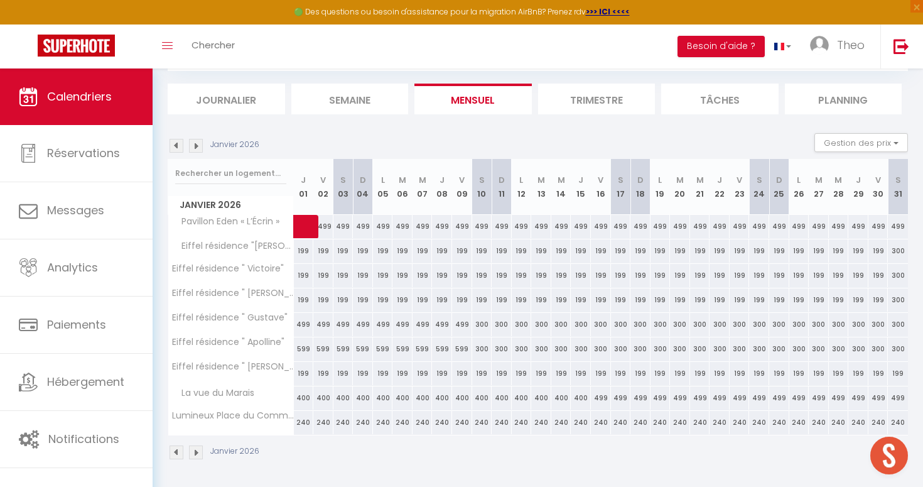
click at [177, 148] on img at bounding box center [177, 146] width 14 height 14
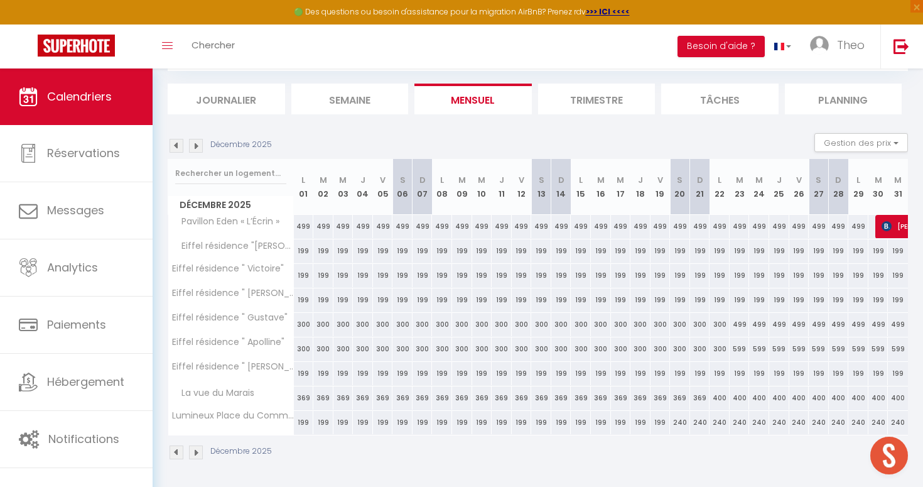
click at [177, 148] on img at bounding box center [177, 146] width 14 height 14
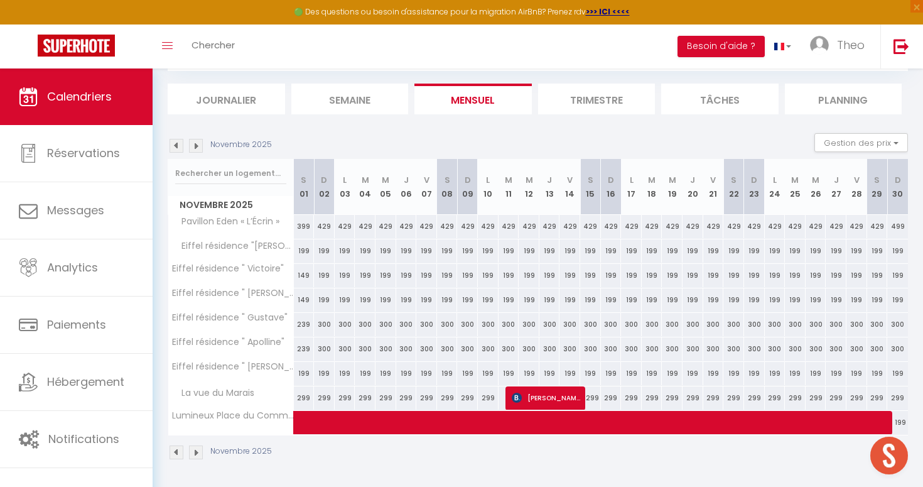
scroll to position [125, 0]
click at [177, 146] on img at bounding box center [177, 146] width 14 height 14
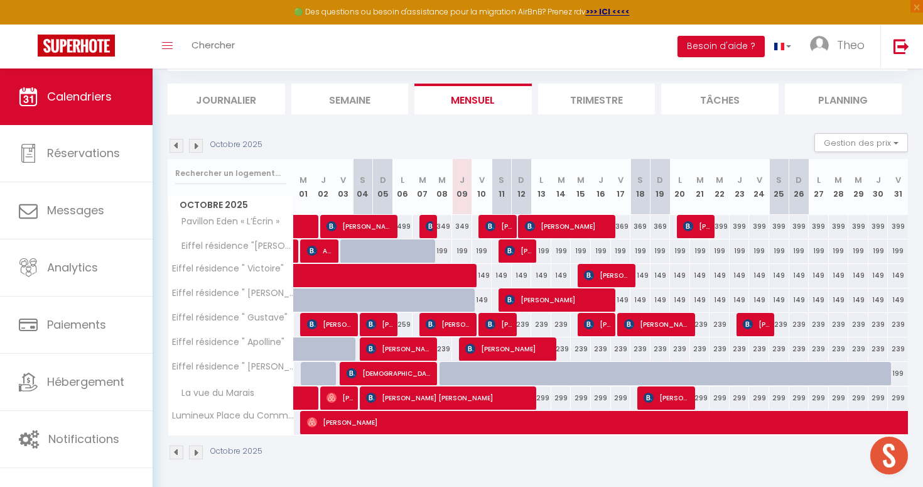
click at [176, 144] on img at bounding box center [177, 146] width 14 height 14
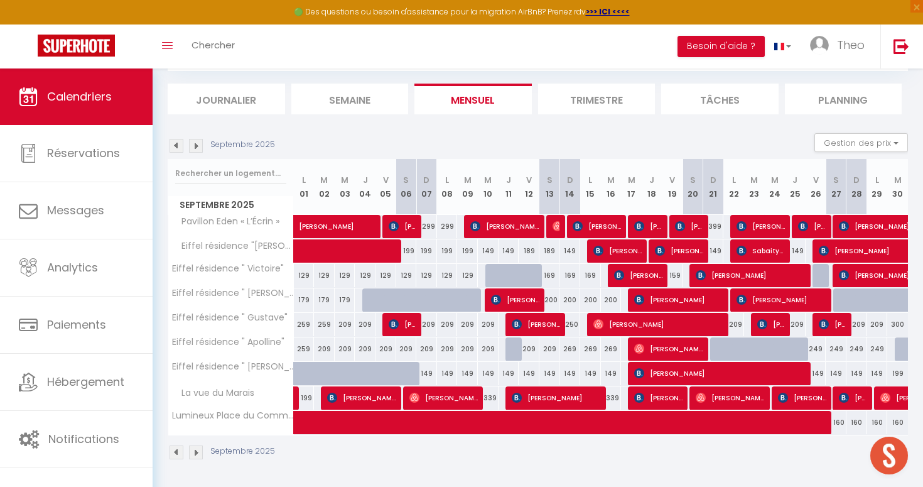
click at [175, 146] on img at bounding box center [177, 146] width 14 height 14
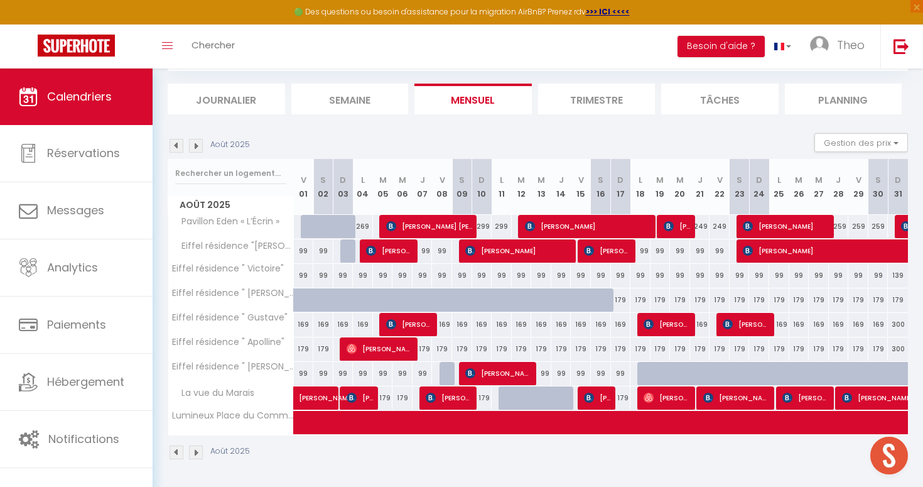
click at [193, 148] on img at bounding box center [196, 146] width 14 height 14
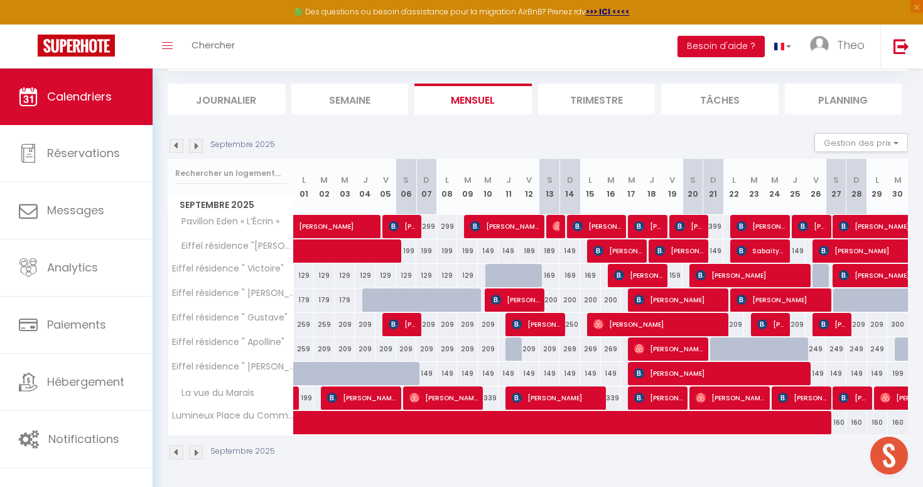
click at [193, 148] on img at bounding box center [196, 146] width 14 height 14
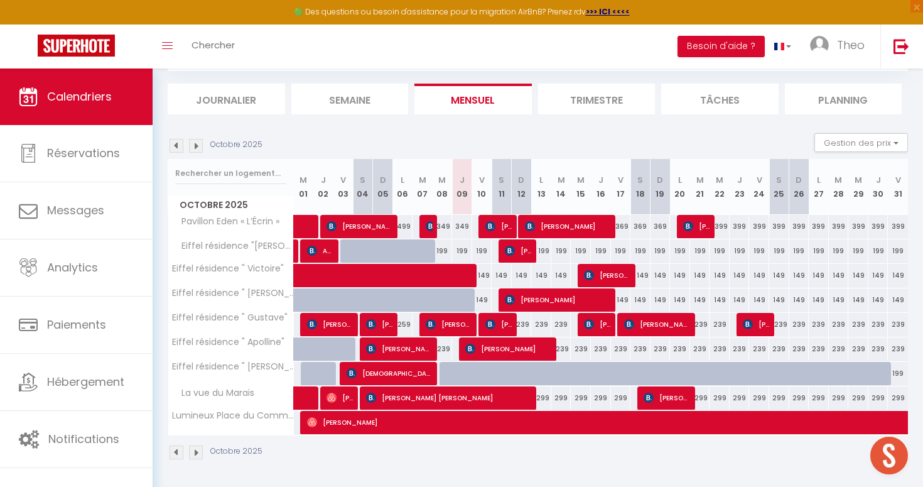
click at [193, 148] on img at bounding box center [196, 146] width 14 height 14
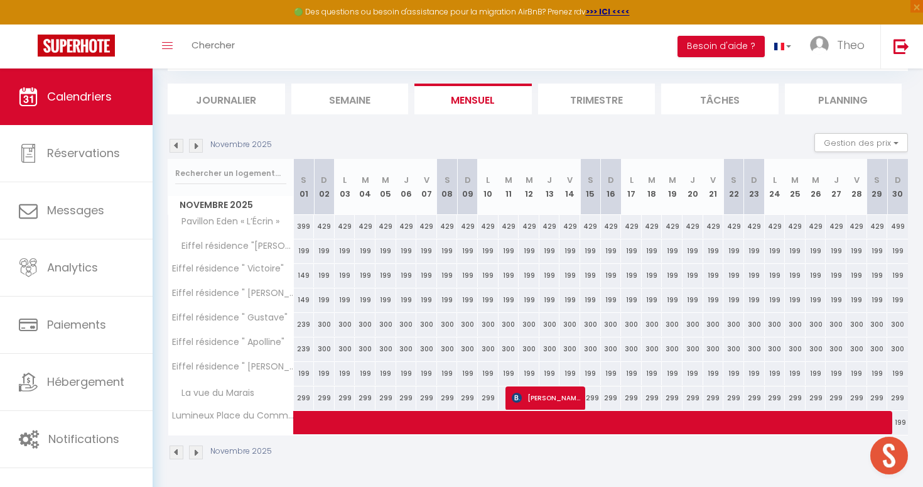
click at [193, 148] on img at bounding box center [196, 146] width 14 height 14
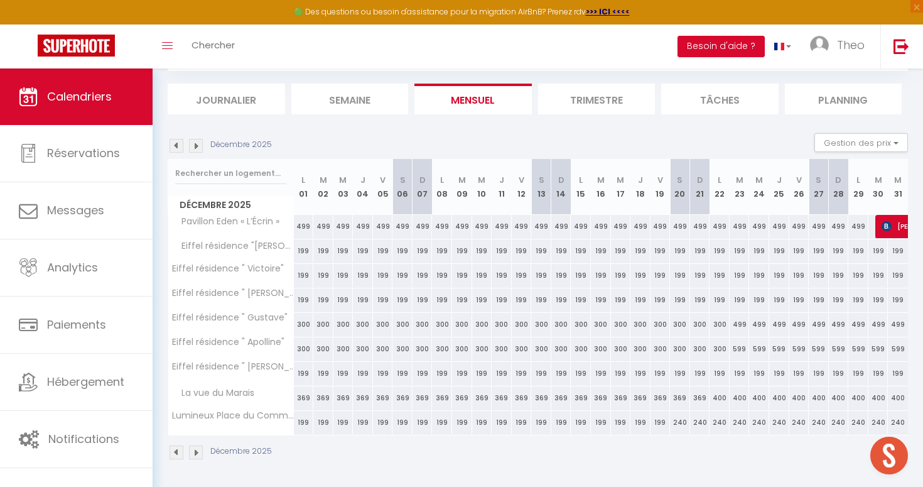
click at [201, 146] on img at bounding box center [196, 146] width 14 height 14
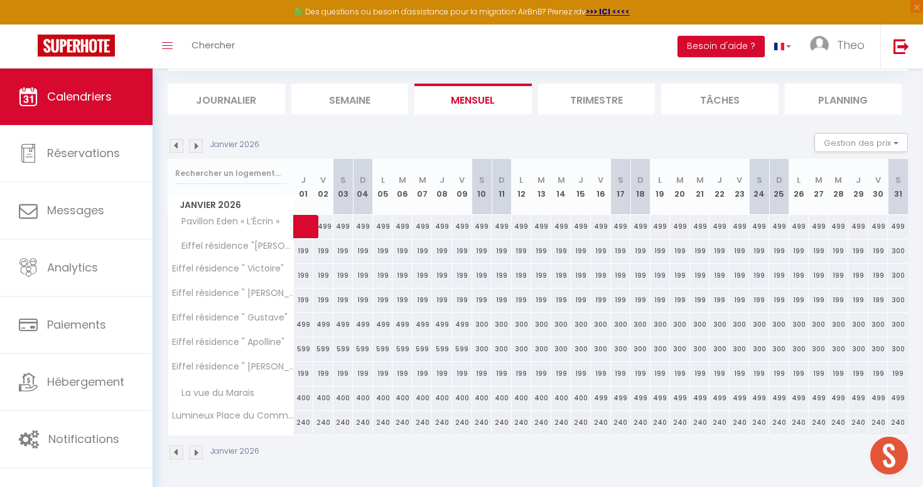
click at [201, 146] on img at bounding box center [196, 146] width 14 height 14
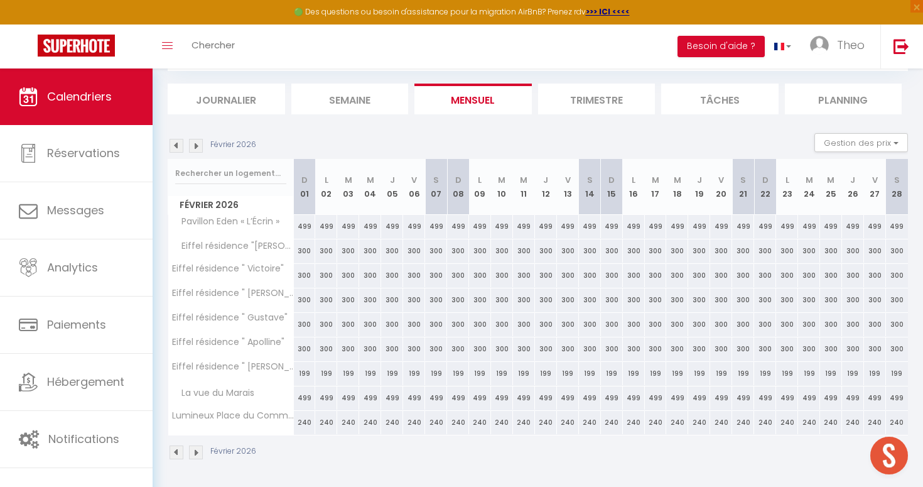
click at [201, 146] on img at bounding box center [196, 146] width 14 height 14
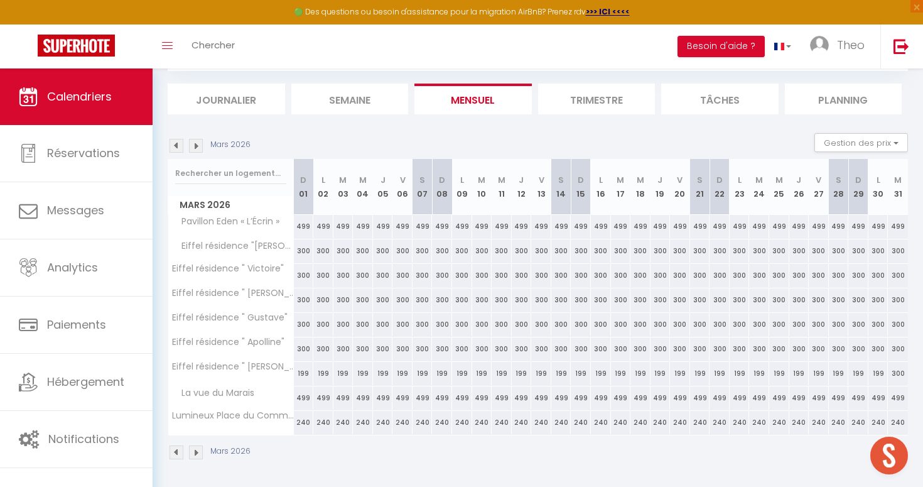
click at [181, 146] on img at bounding box center [177, 146] width 14 height 14
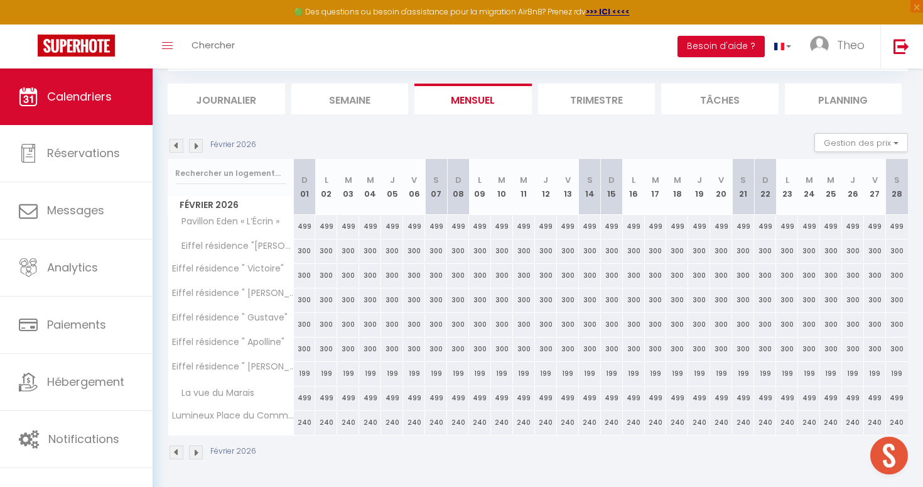
click at [181, 146] on img at bounding box center [177, 146] width 14 height 14
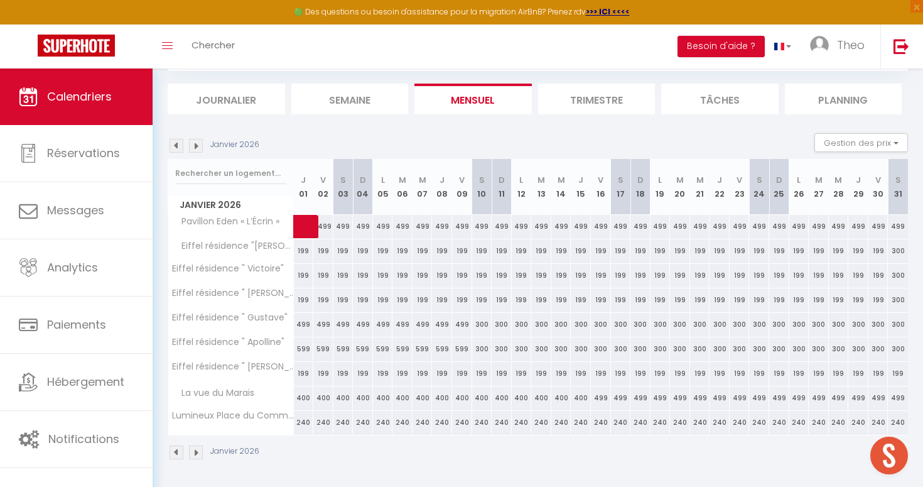
click at [301, 423] on div "240" at bounding box center [304, 422] width 20 height 23
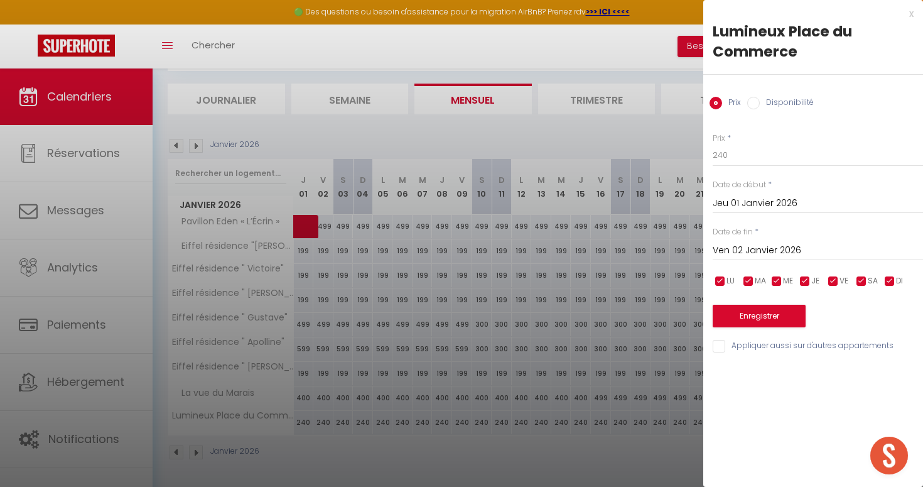
click at [769, 242] on div "Ven 02 Janvier 2026 < [DATE] > Dim Lun Mar Mer Jeu Ven Sam 1 2 3 4 5 6 7 8 9 10…" at bounding box center [818, 249] width 210 height 23
click at [769, 243] on input "Ven 02 Janvier 2026" at bounding box center [818, 250] width 210 height 16
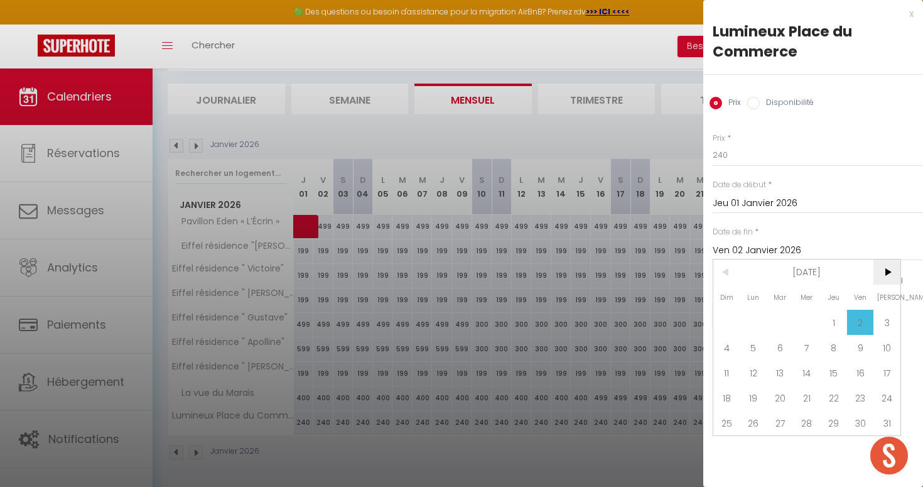
click at [897, 276] on span ">" at bounding box center [887, 271] width 27 height 25
click at [787, 424] on span "31" at bounding box center [780, 422] width 27 height 25
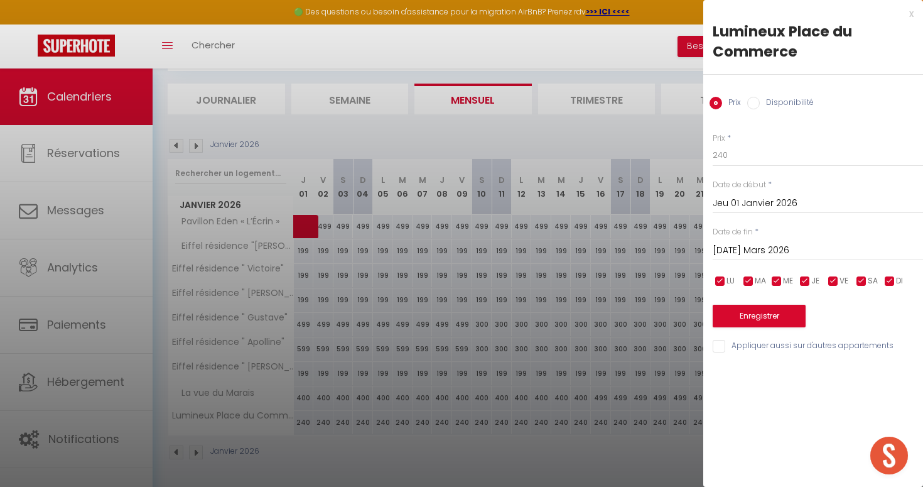
click at [753, 105] on input "Disponibilité" at bounding box center [753, 103] width 13 height 13
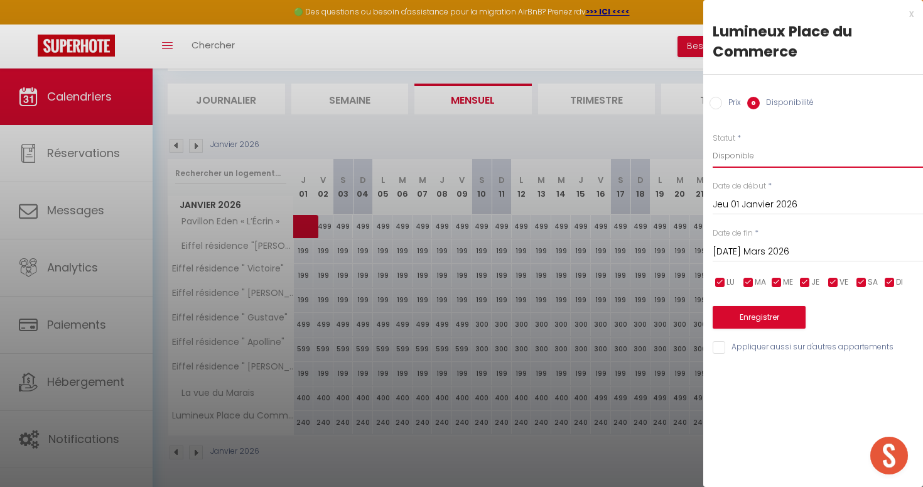
click at [742, 158] on select "Disponible Indisponible" at bounding box center [818, 156] width 210 height 24
click at [759, 315] on button "Enregistrer" at bounding box center [759, 317] width 93 height 23
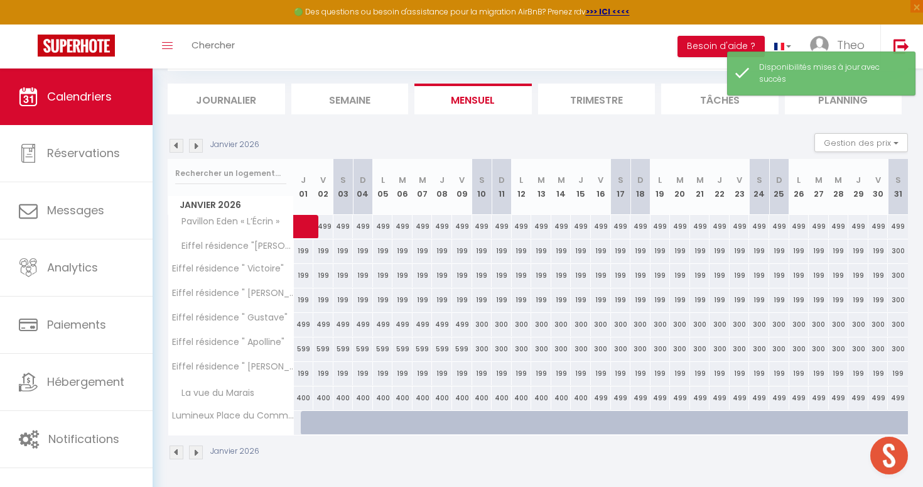
click at [177, 150] on img at bounding box center [177, 146] width 14 height 14
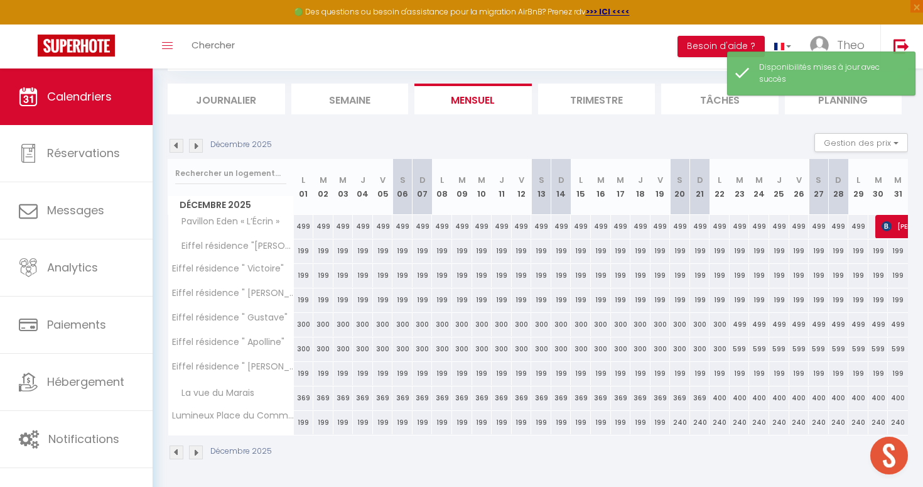
click at [200, 148] on img at bounding box center [196, 146] width 14 height 14
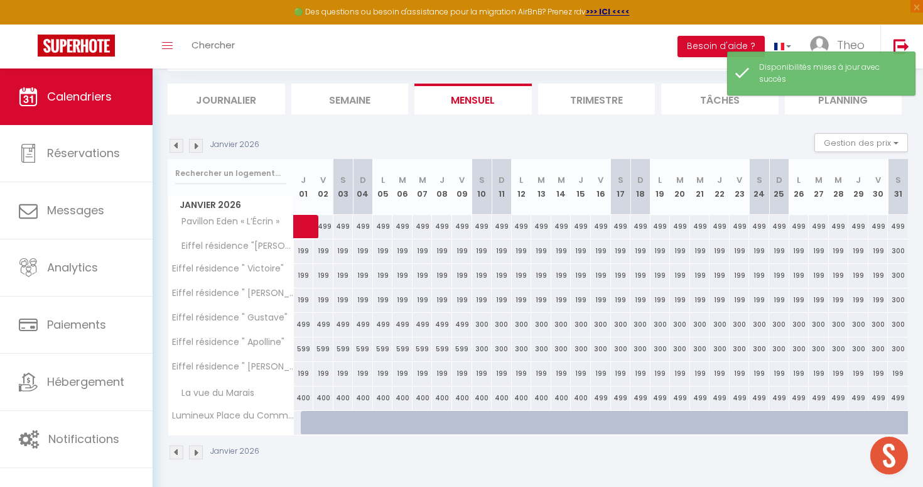
click at [200, 148] on img at bounding box center [196, 146] width 14 height 14
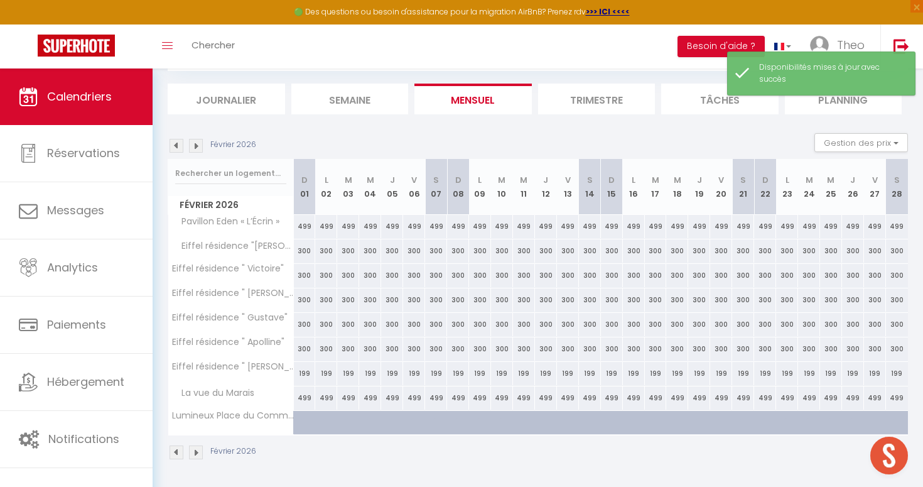
click at [200, 148] on img at bounding box center [196, 146] width 14 height 14
